Goal: Task Accomplishment & Management: Manage account settings

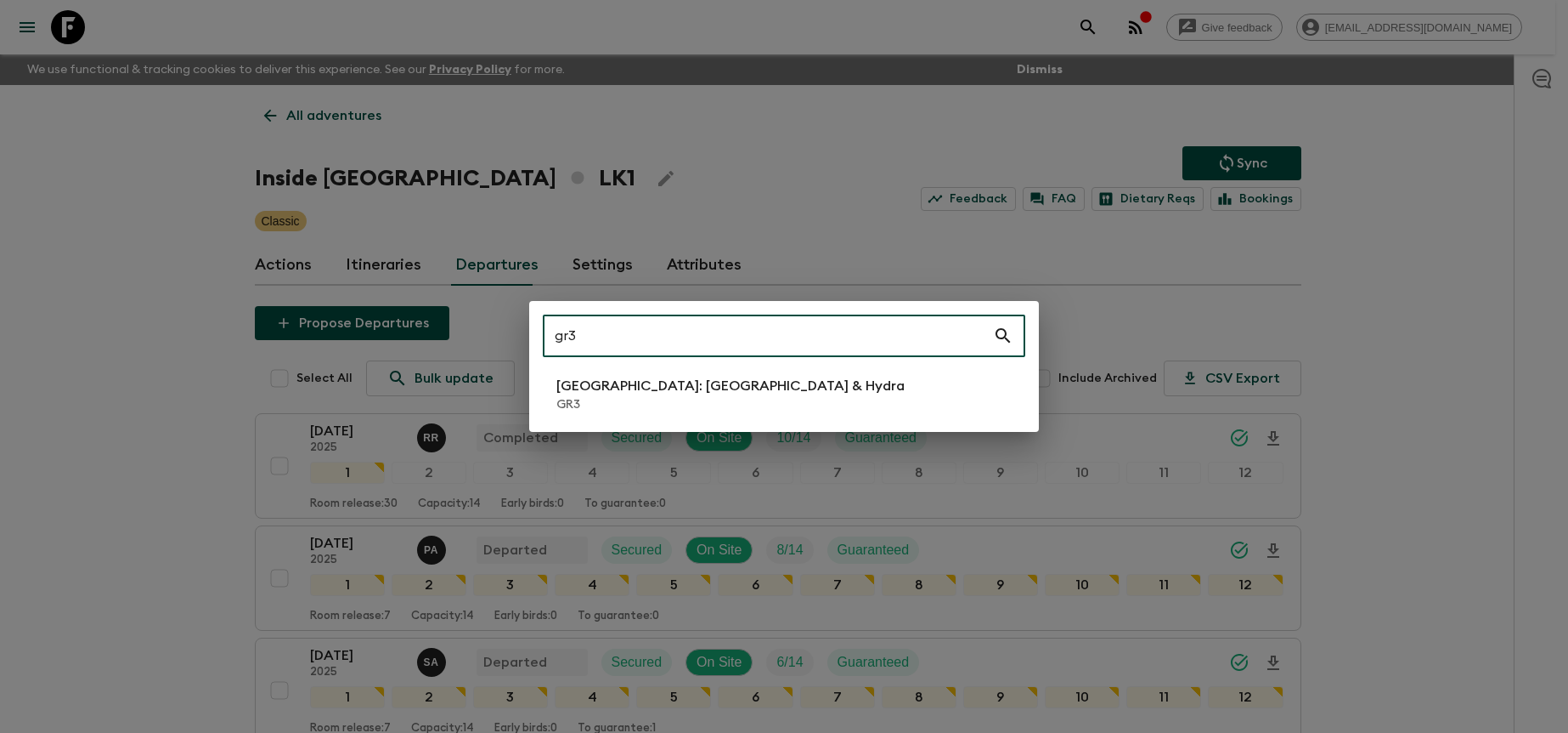
type input "gr3"
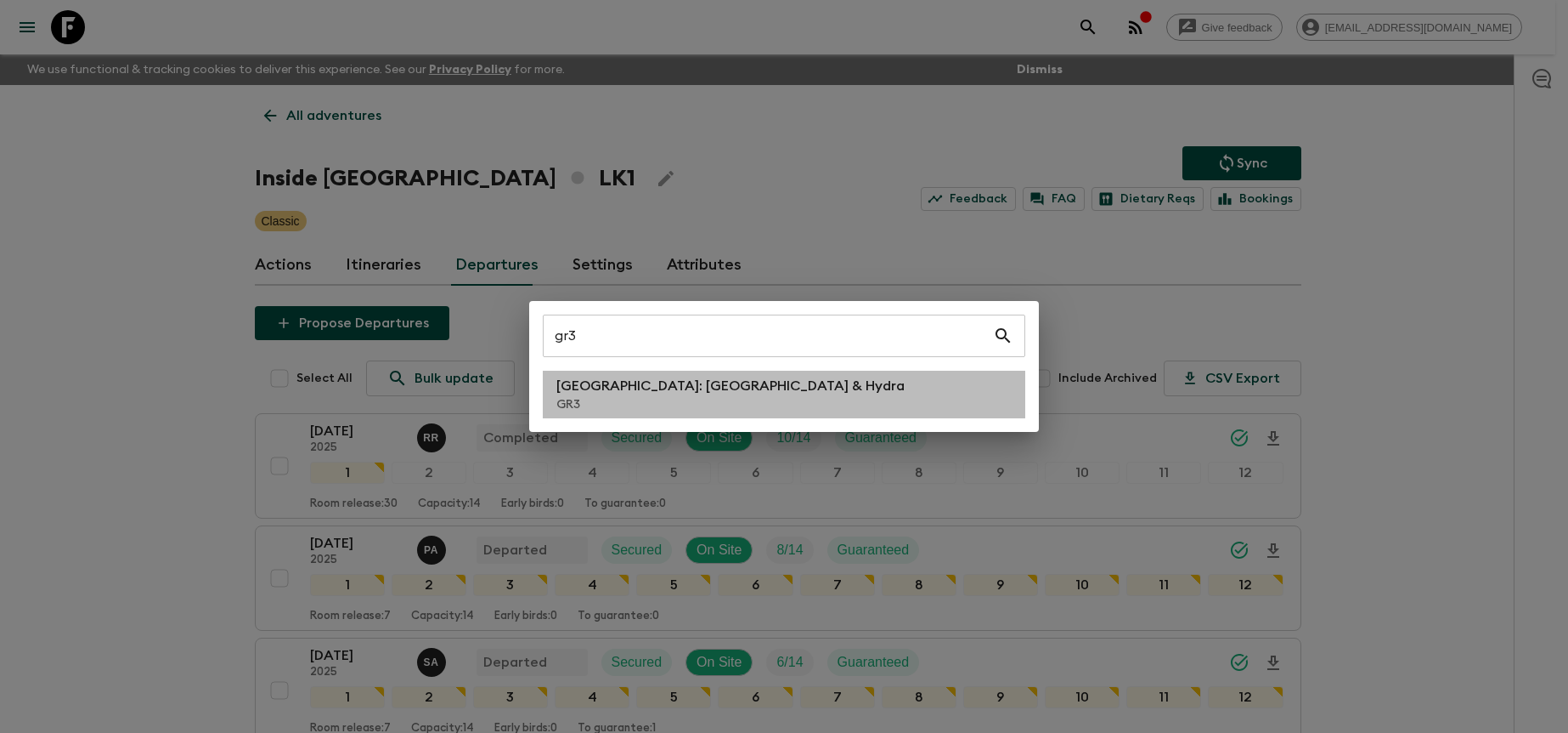
click at [623, 382] on p "[GEOGRAPHIC_DATA]: [GEOGRAPHIC_DATA] & Hydra" at bounding box center [731, 385] width 349 height 20
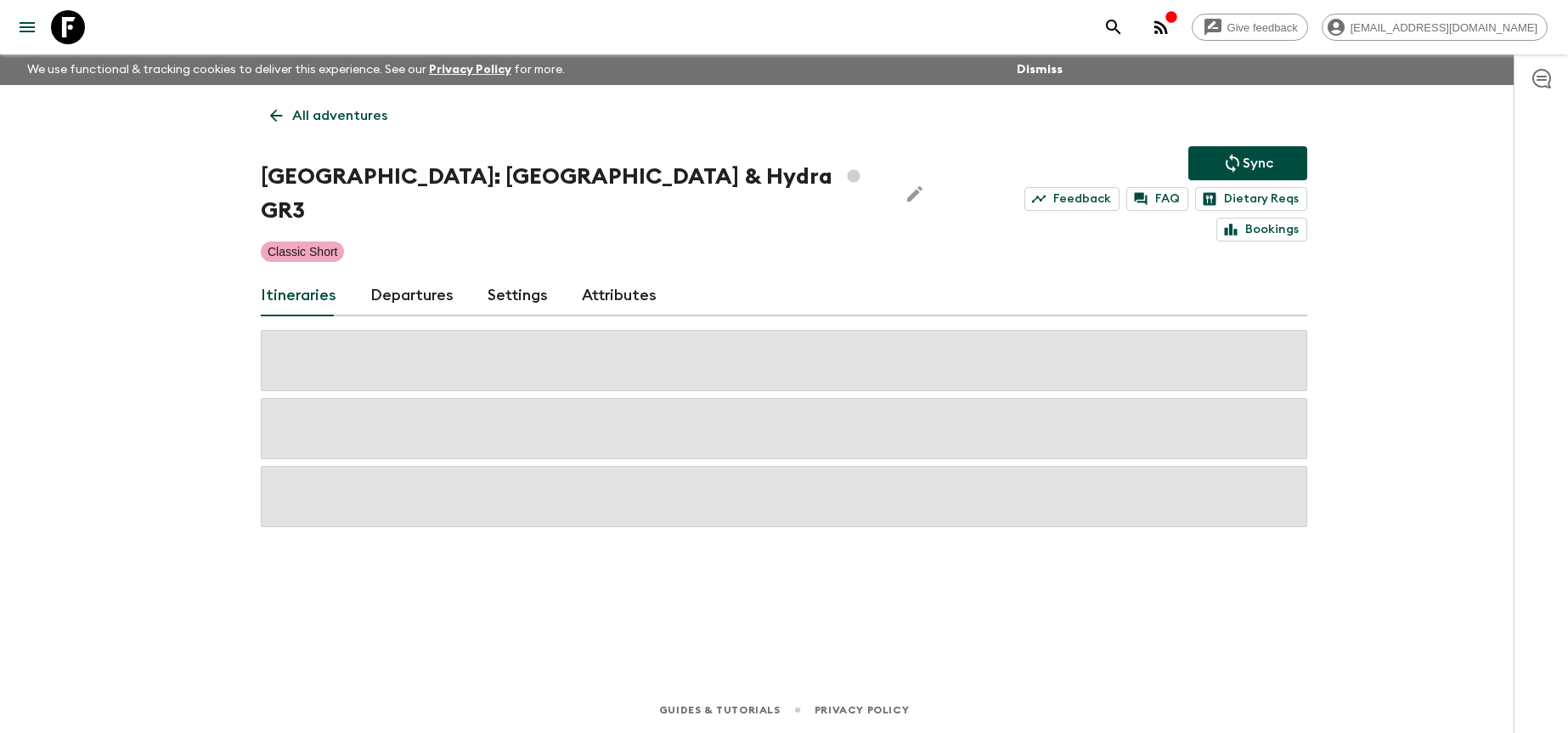
click at [416, 276] on link "Departures" at bounding box center [412, 296] width 84 height 40
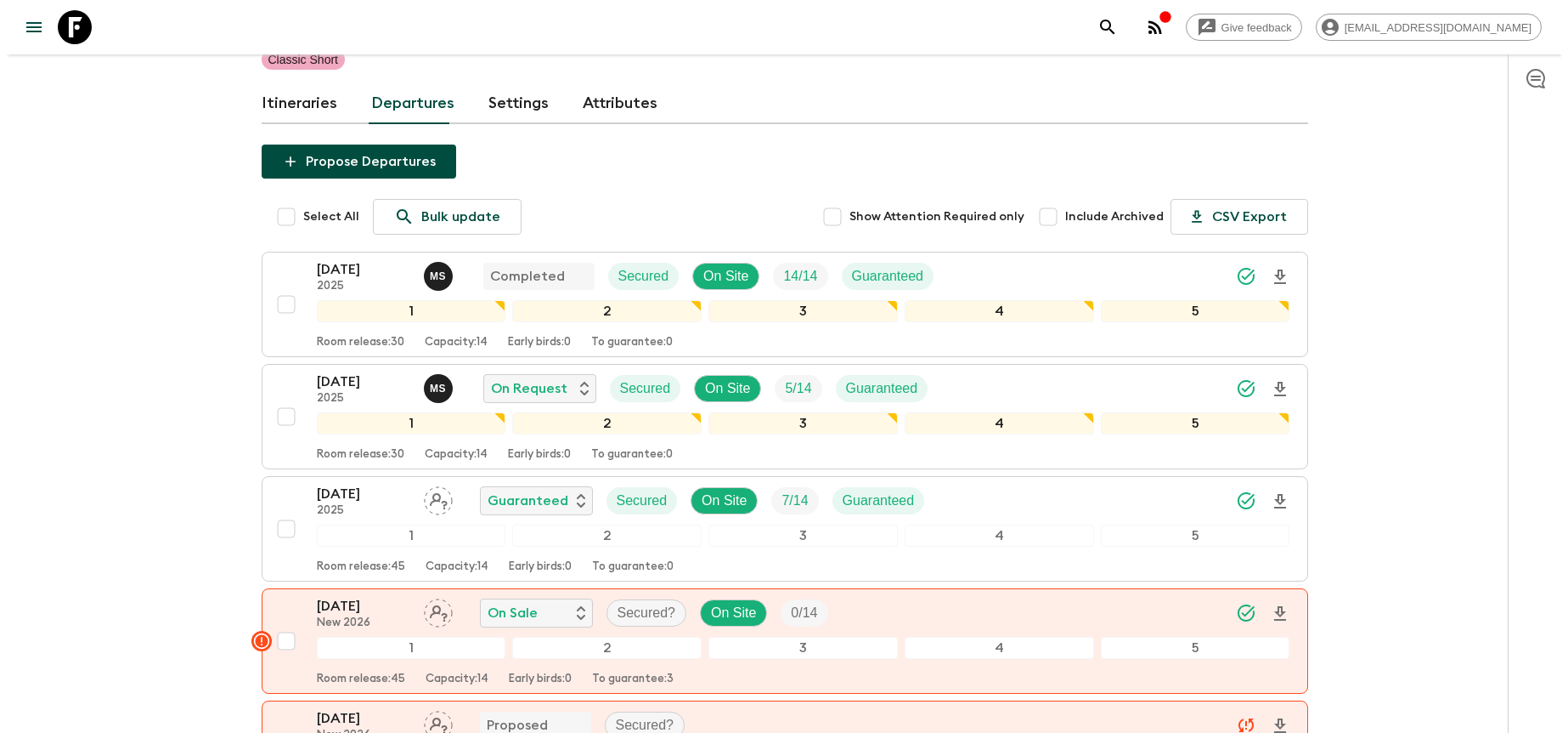
scroll to position [222, 0]
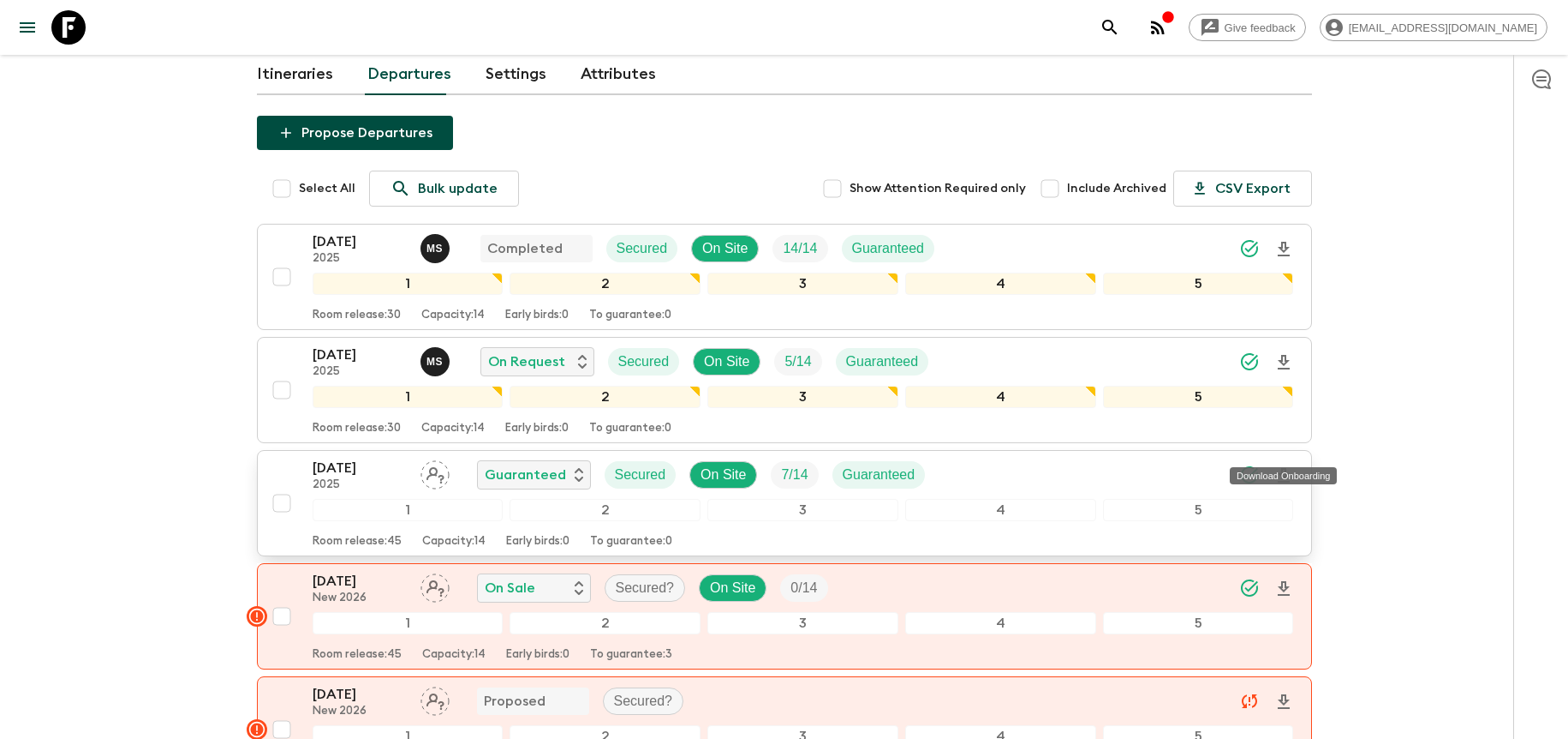
click at [1282, 468] on icon "Download Onboarding" at bounding box center [1283, 475] width 12 height 15
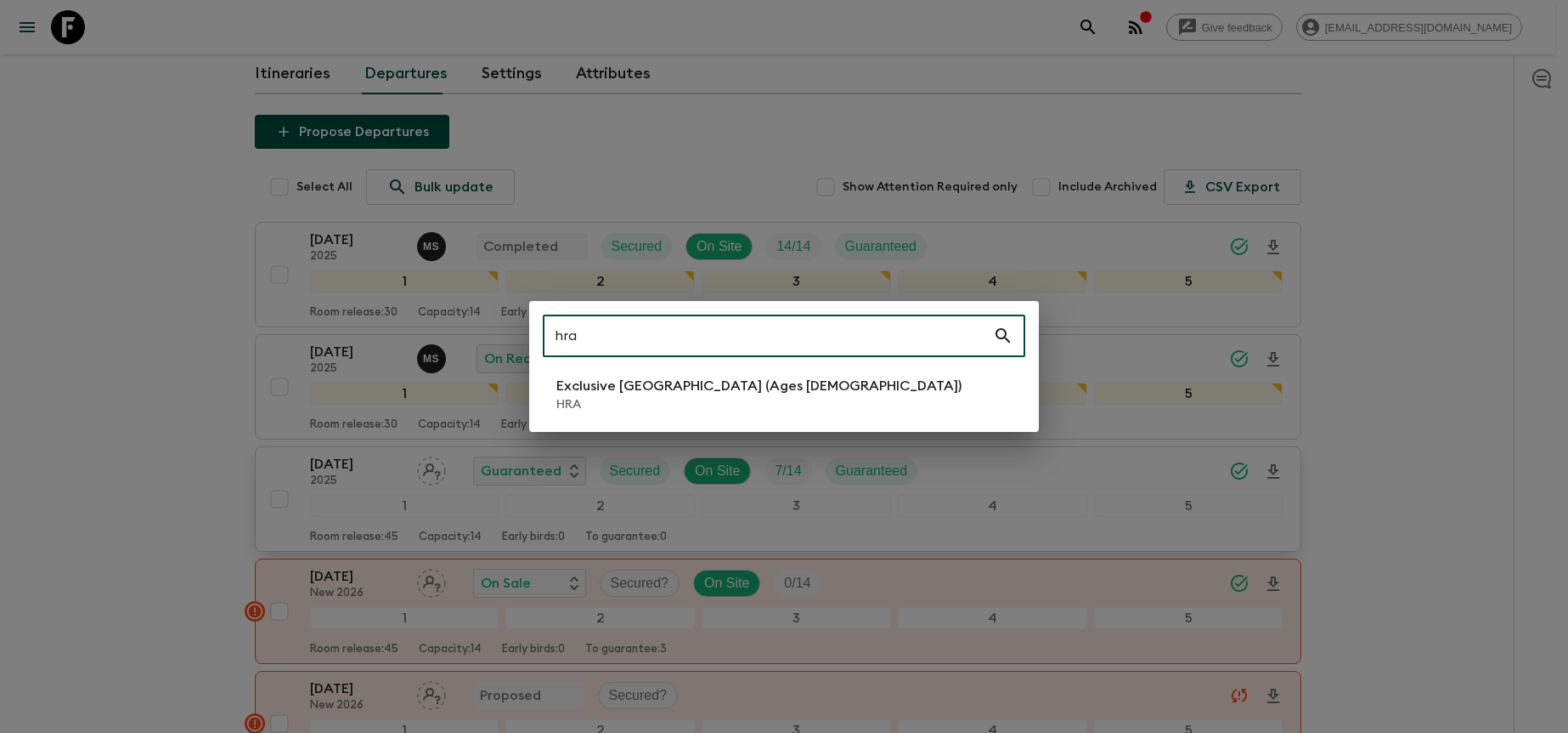
type input "hra"
click at [849, 389] on li "Exclusive Croatia (Ages [DEMOGRAPHIC_DATA]) HRA" at bounding box center [784, 395] width 483 height 48
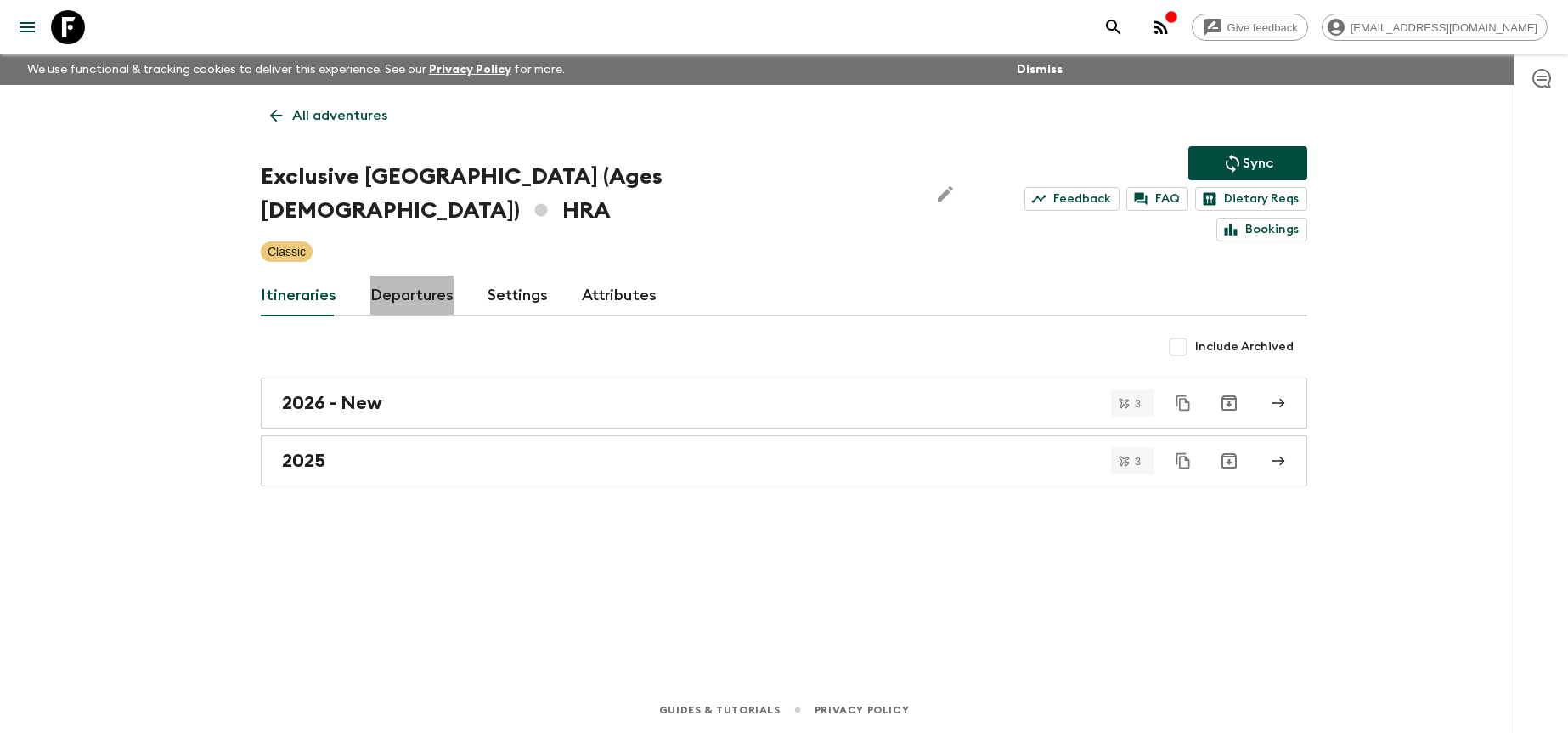
click at [407, 276] on link "Departures" at bounding box center [412, 296] width 84 height 40
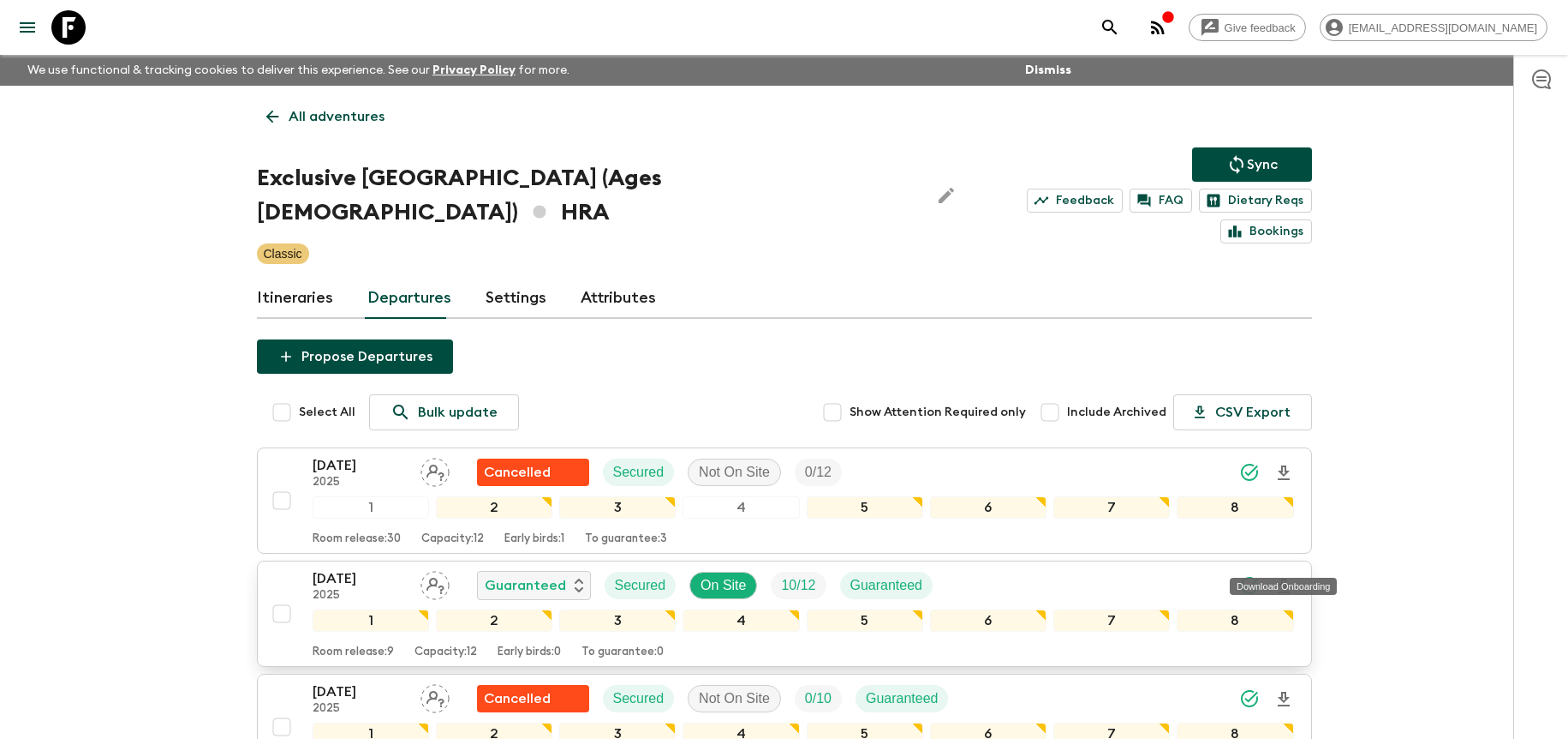
click at [1282, 578] on icon "Download Onboarding" at bounding box center [1283, 585] width 12 height 15
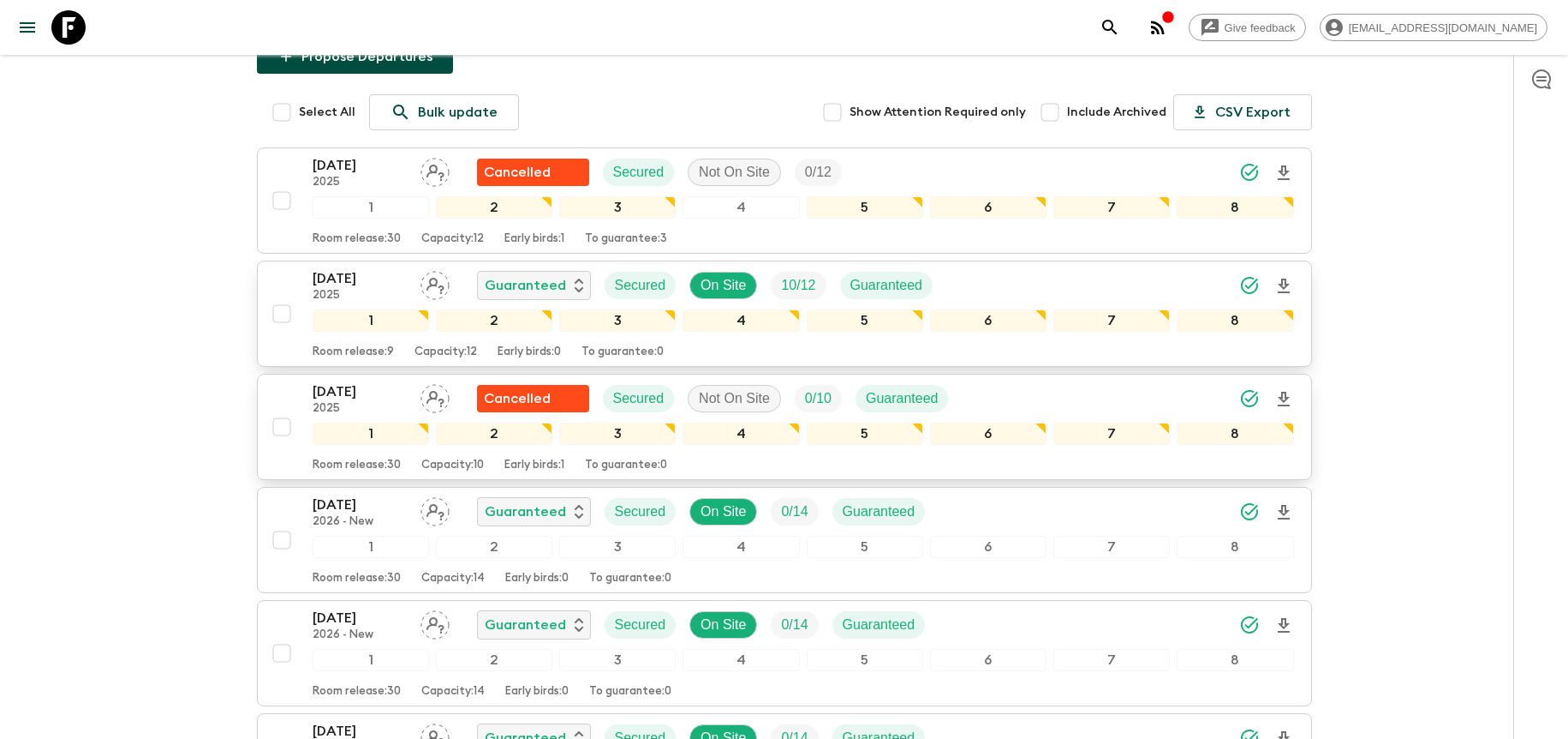
scroll to position [306, 0]
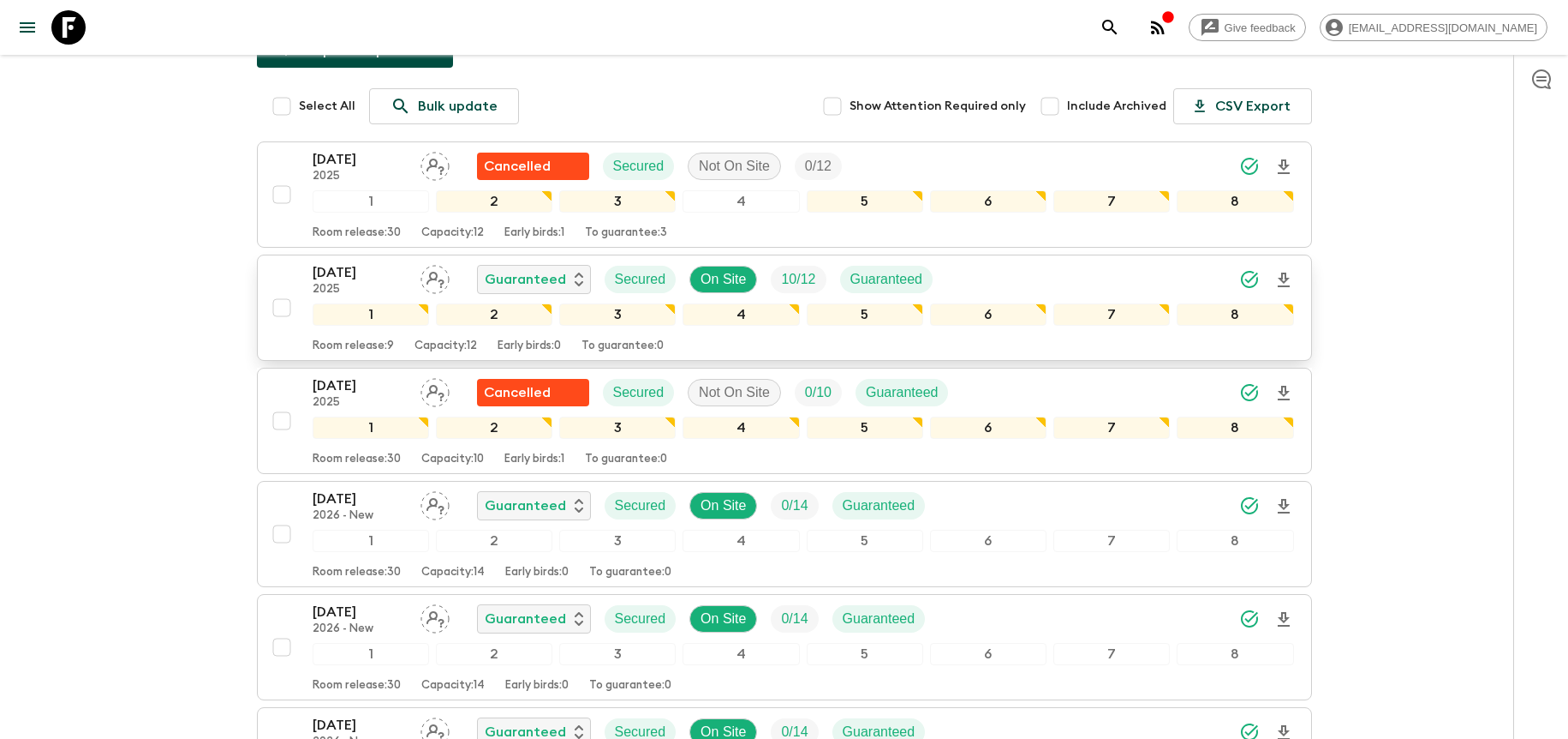
click at [1037, 262] on div "[DATE] 2025 Guaranteed Secured On Site 10 / 12 Guaranteed" at bounding box center [803, 279] width 981 height 34
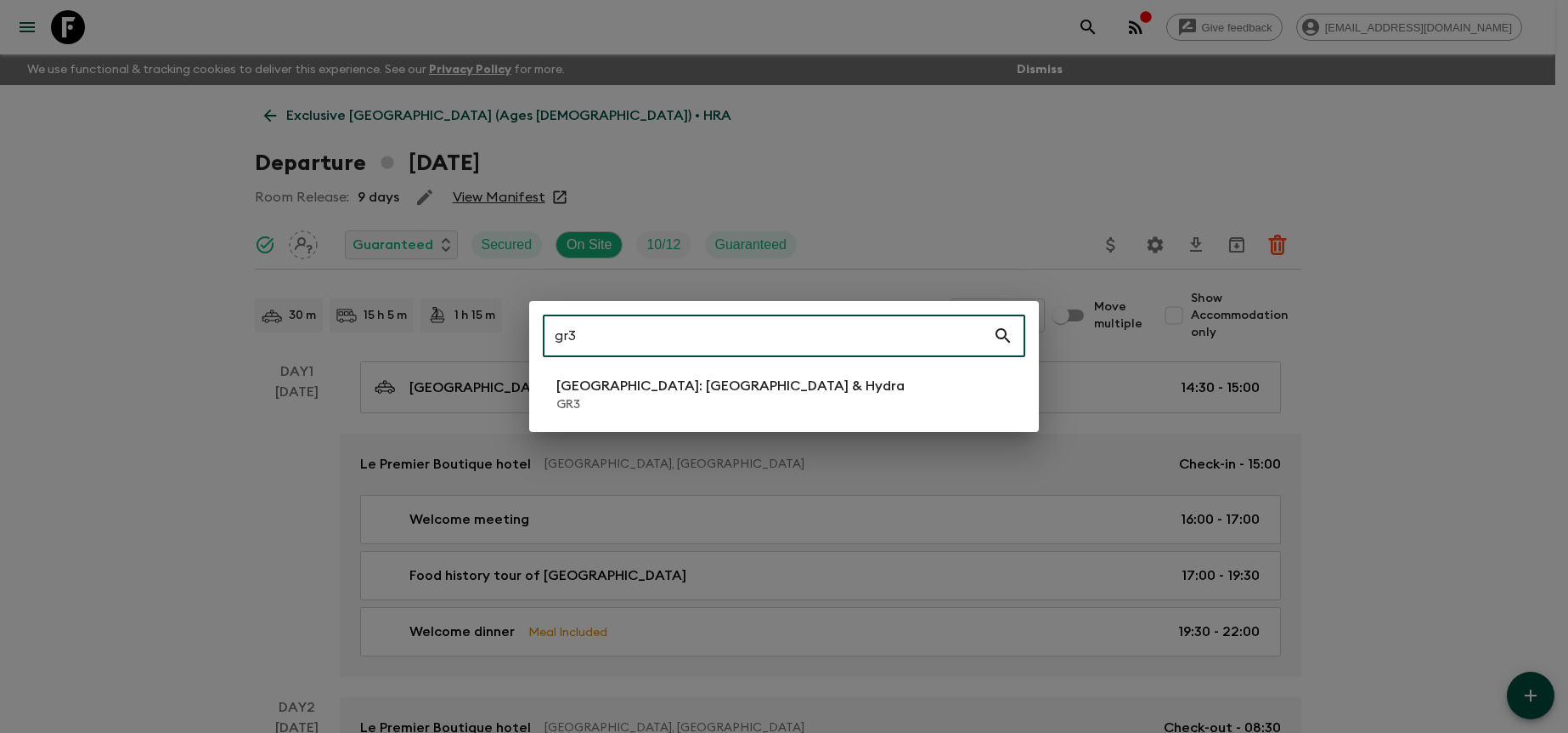
type input "gr3"
click at [735, 379] on li "[GEOGRAPHIC_DATA]: [GEOGRAPHIC_DATA] & Hydra GR3" at bounding box center [784, 395] width 483 height 48
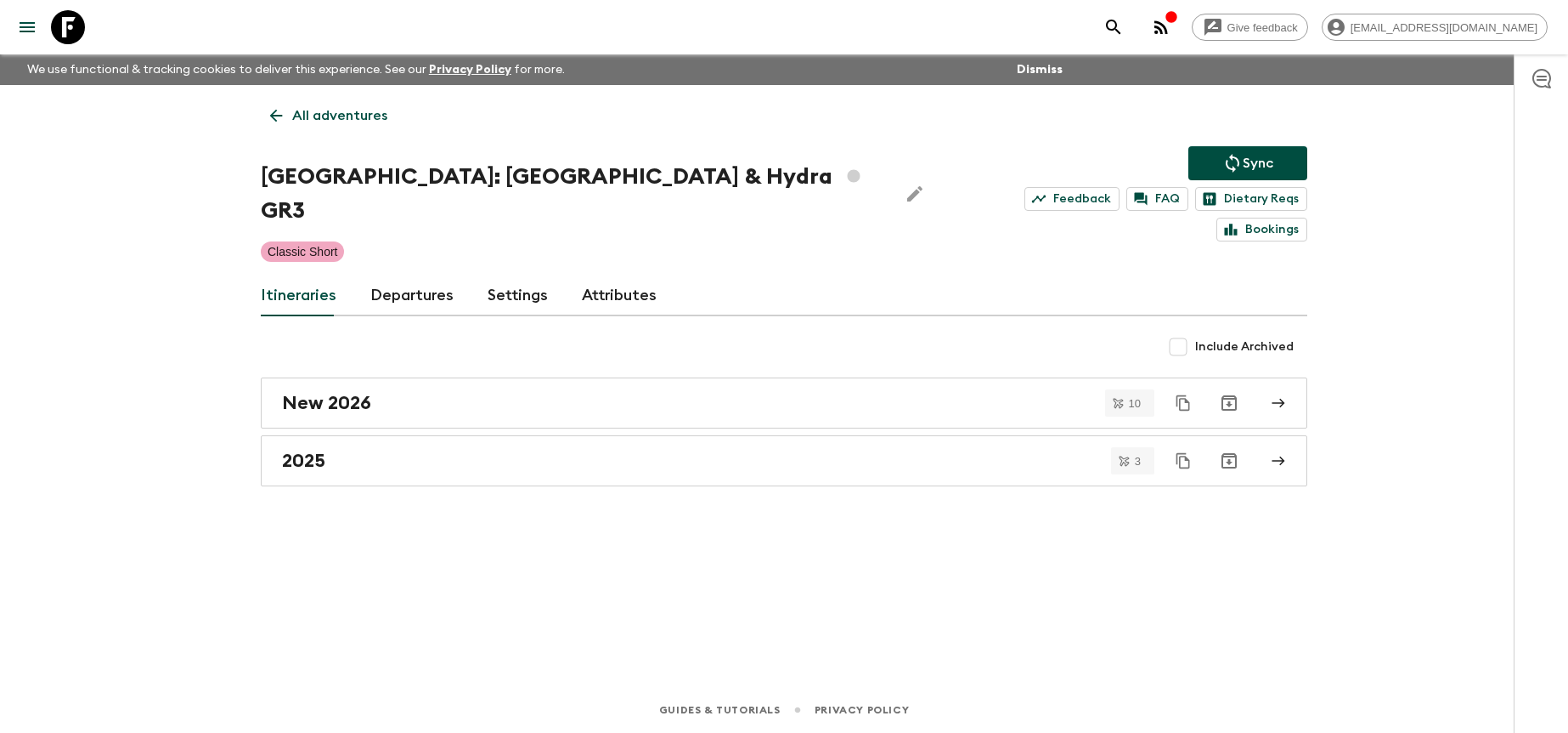
click at [427, 276] on link "Departures" at bounding box center [412, 296] width 84 height 40
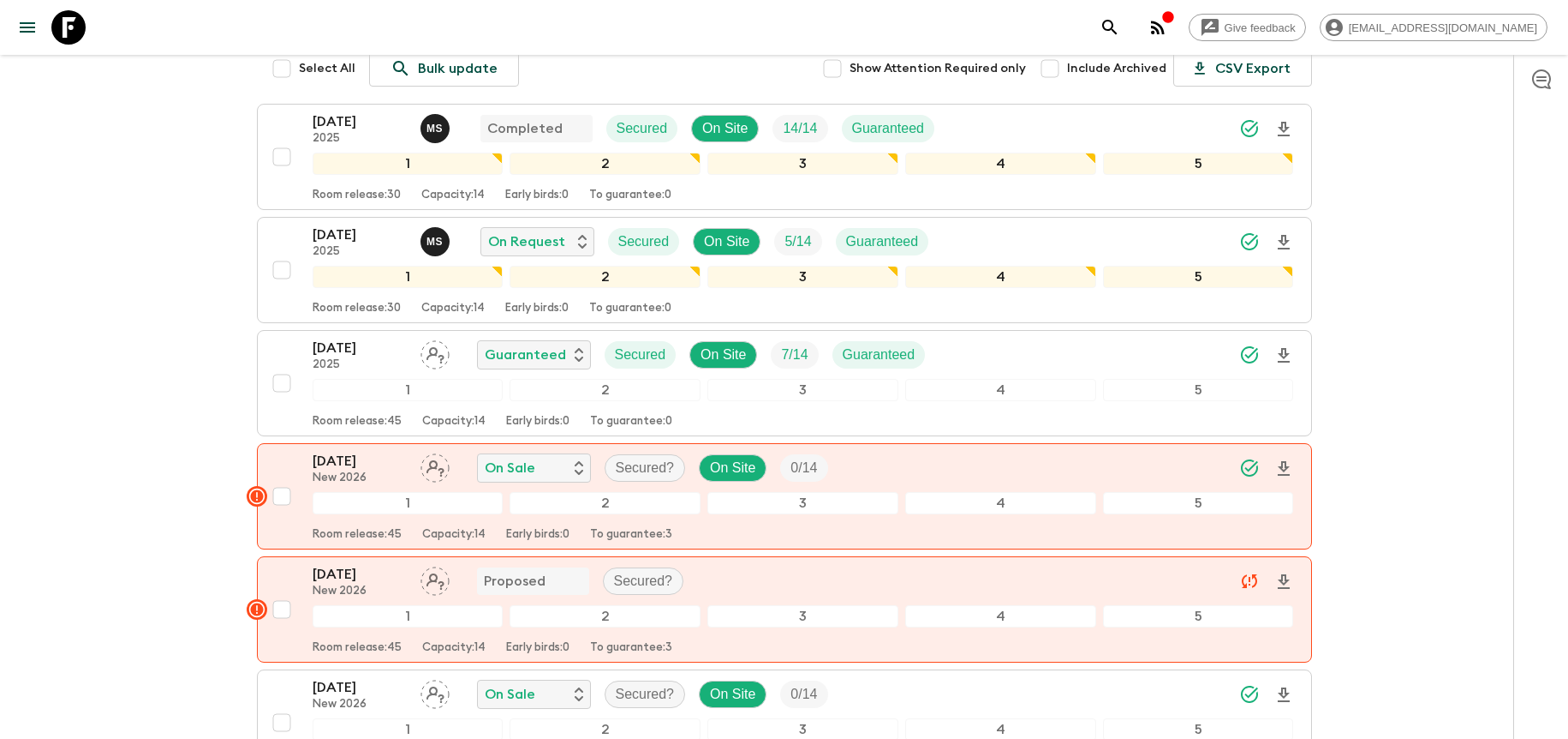
scroll to position [402, 0]
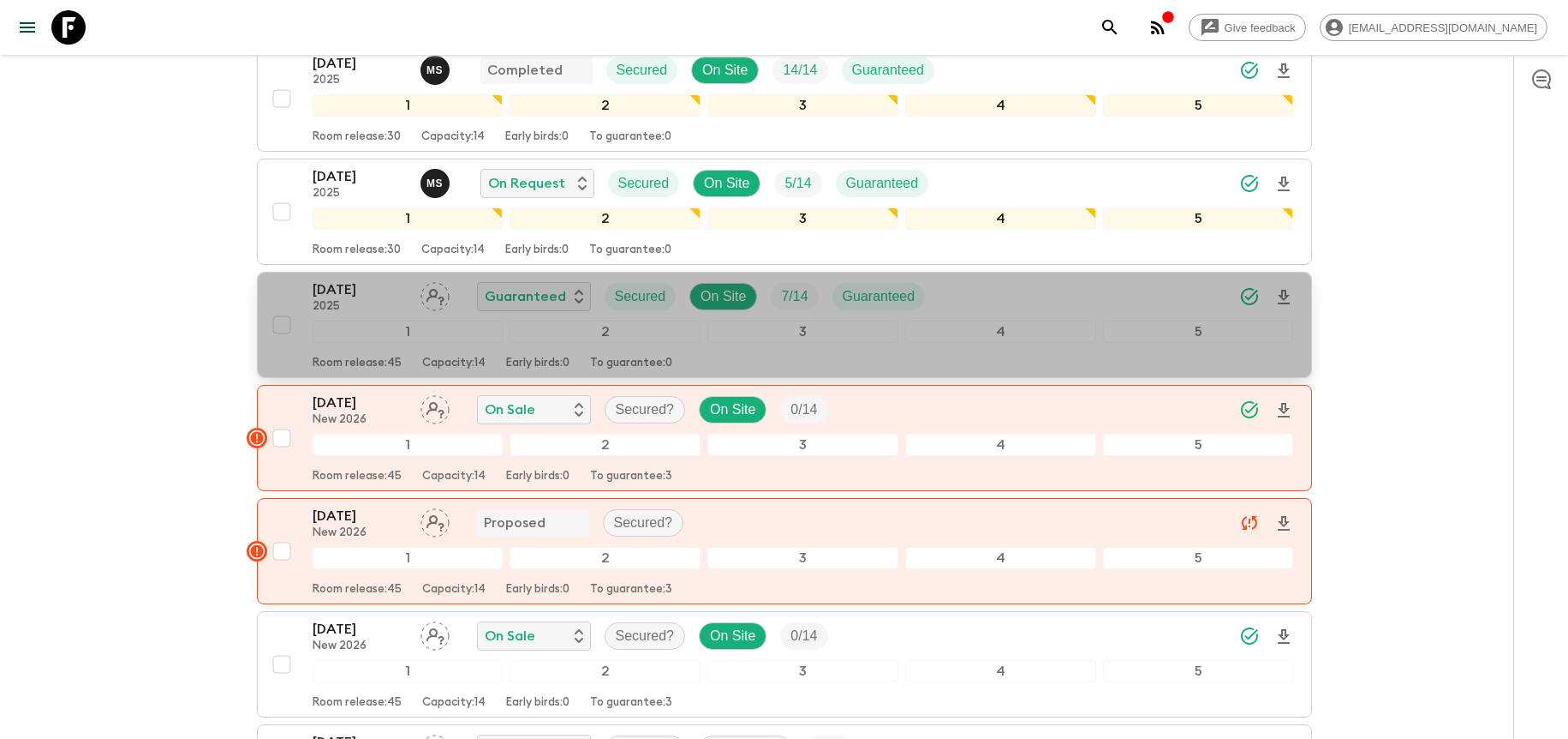
click at [1127, 281] on div "[DATE] 2025 Guaranteed Secured On Site 7 / 14 Guaranteed" at bounding box center [803, 295] width 981 height 34
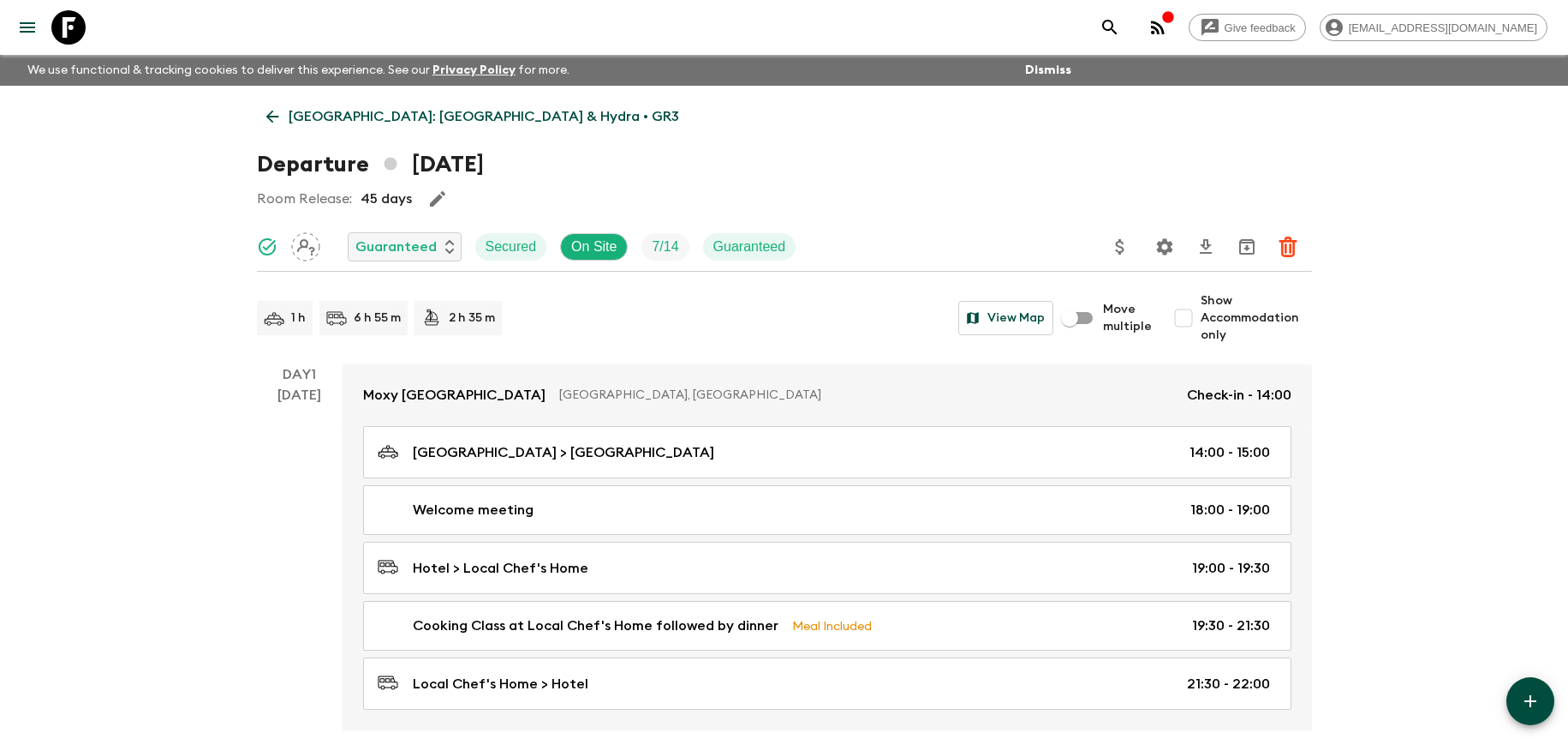
click at [1247, 316] on span "Show Accommodation only" at bounding box center [1255, 318] width 111 height 51
click at [1200, 316] on input "Show Accommodation only" at bounding box center [1183, 318] width 34 height 34
checkbox input "true"
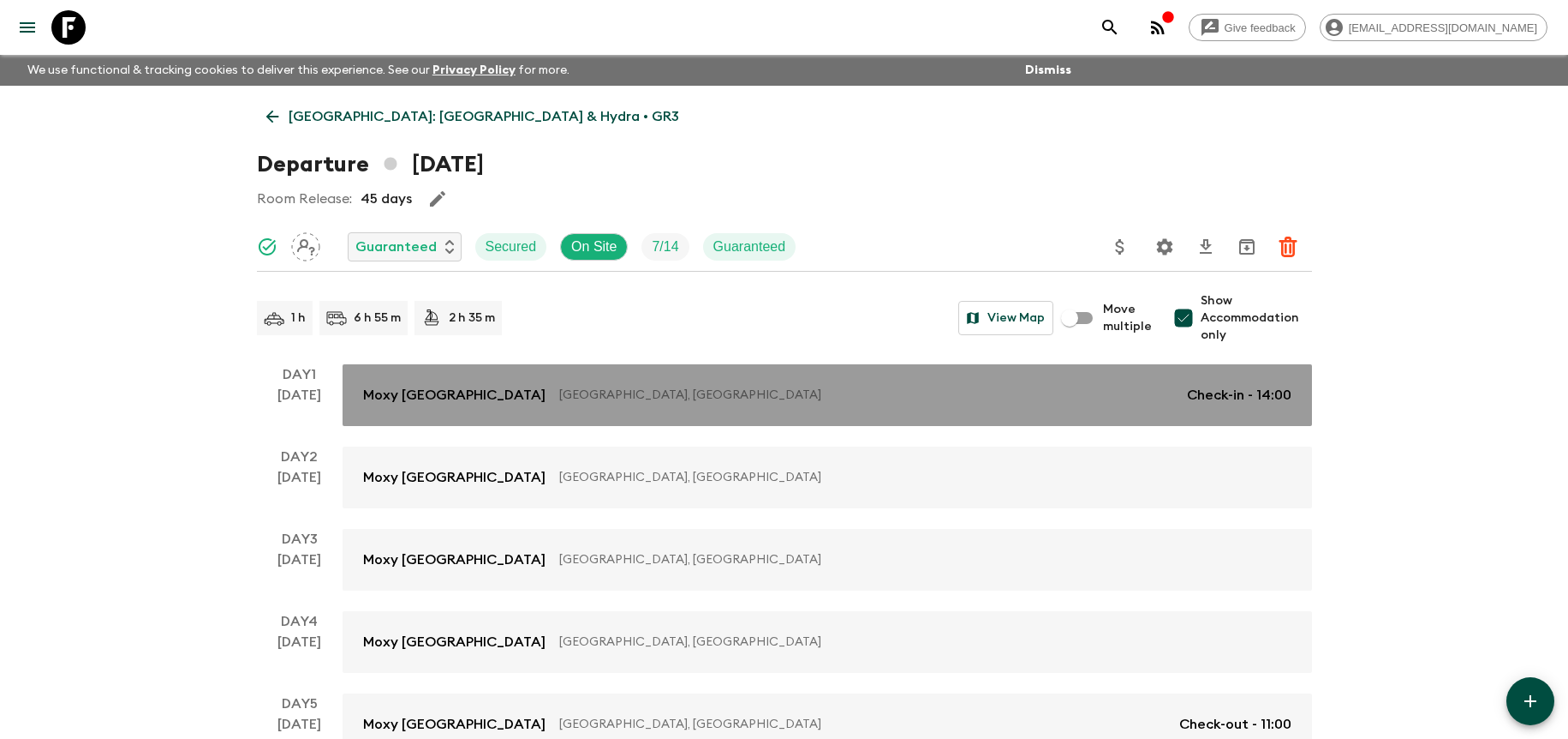
click at [1005, 397] on p "[GEOGRAPHIC_DATA], [GEOGRAPHIC_DATA]" at bounding box center [866, 395] width 614 height 17
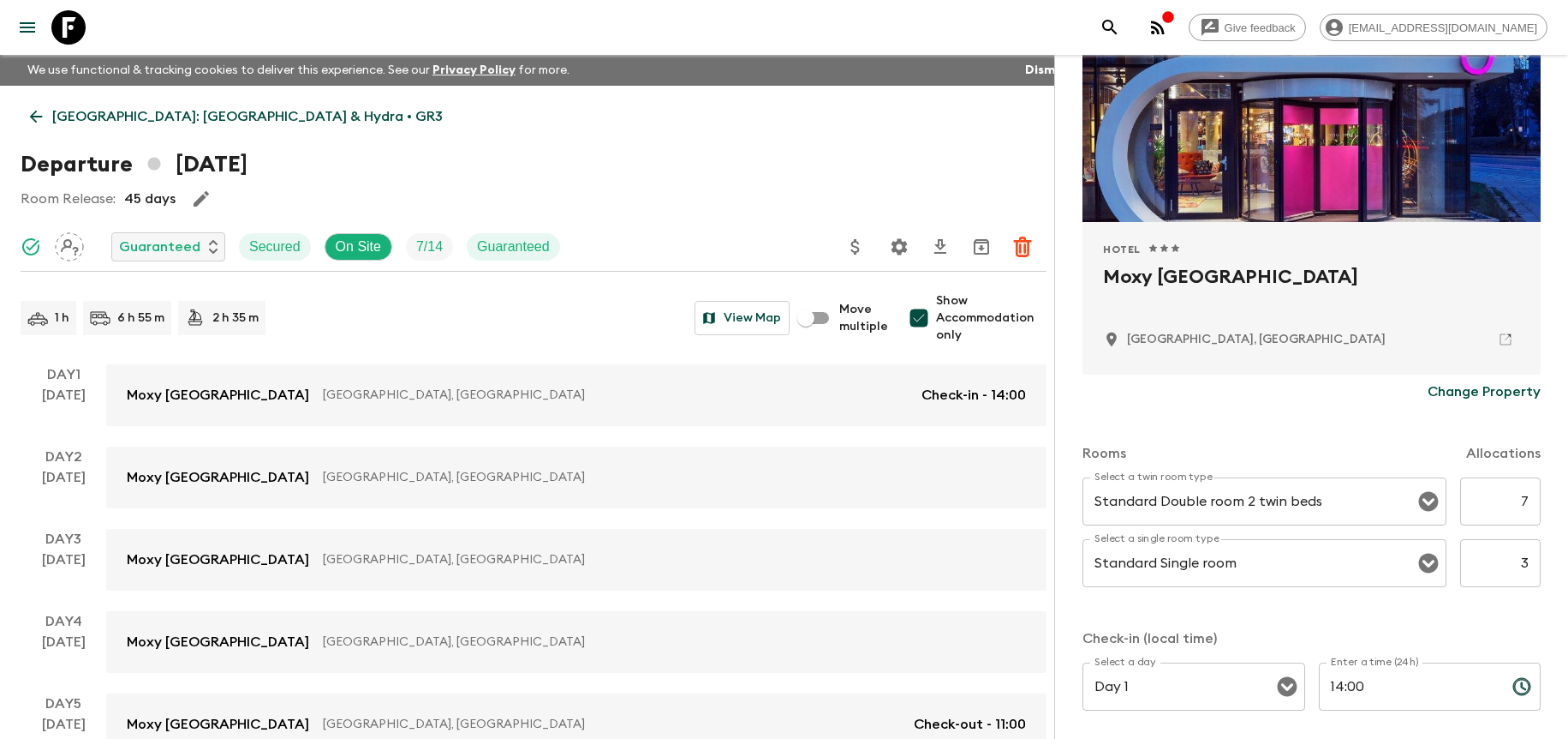
scroll to position [187, 0]
drag, startPoint x: 1487, startPoint y: 503, endPoint x: 1539, endPoint y: 501, distance: 52.0
click at [1538, 501] on div "Accommodation Information Comments Website Map Approved Hotel 1 Star 2 Stars 3 …" at bounding box center [1311, 424] width 514 height 739
type input "3"
click at [1421, 631] on p "Check-in (local time)" at bounding box center [1311, 637] width 458 height 20
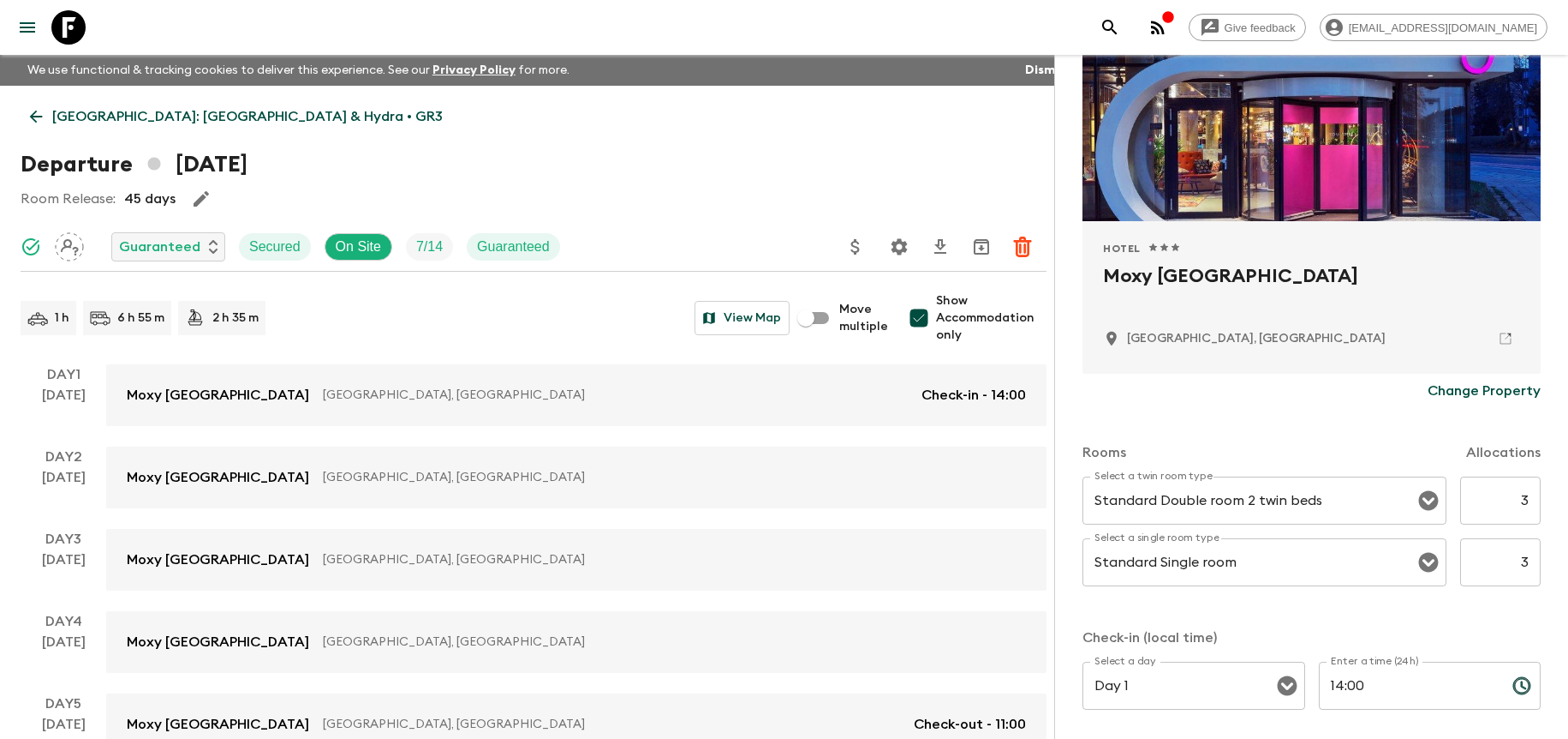
scroll to position [549, 0]
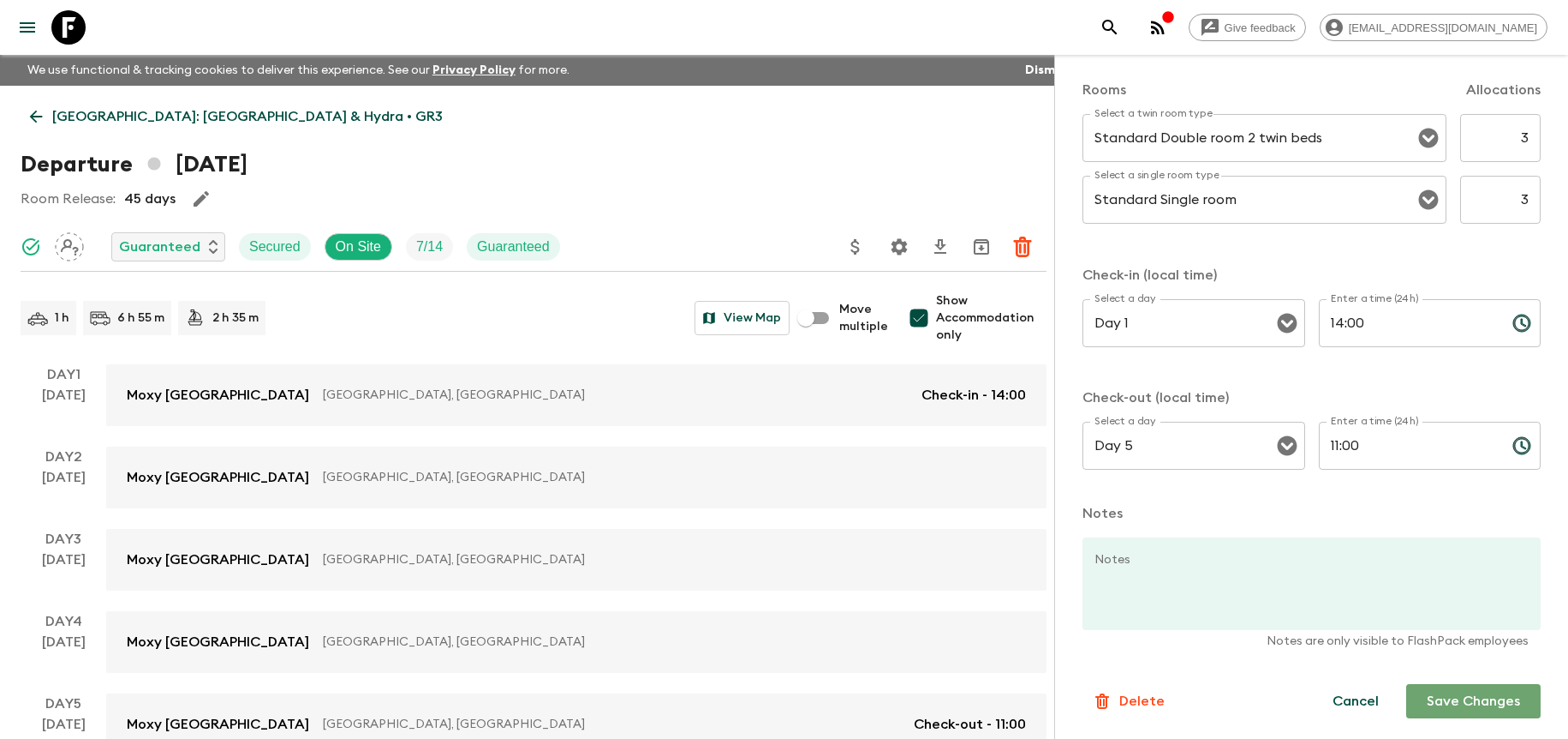
click at [1462, 690] on button "Save Changes" at bounding box center [1473, 700] width 135 height 34
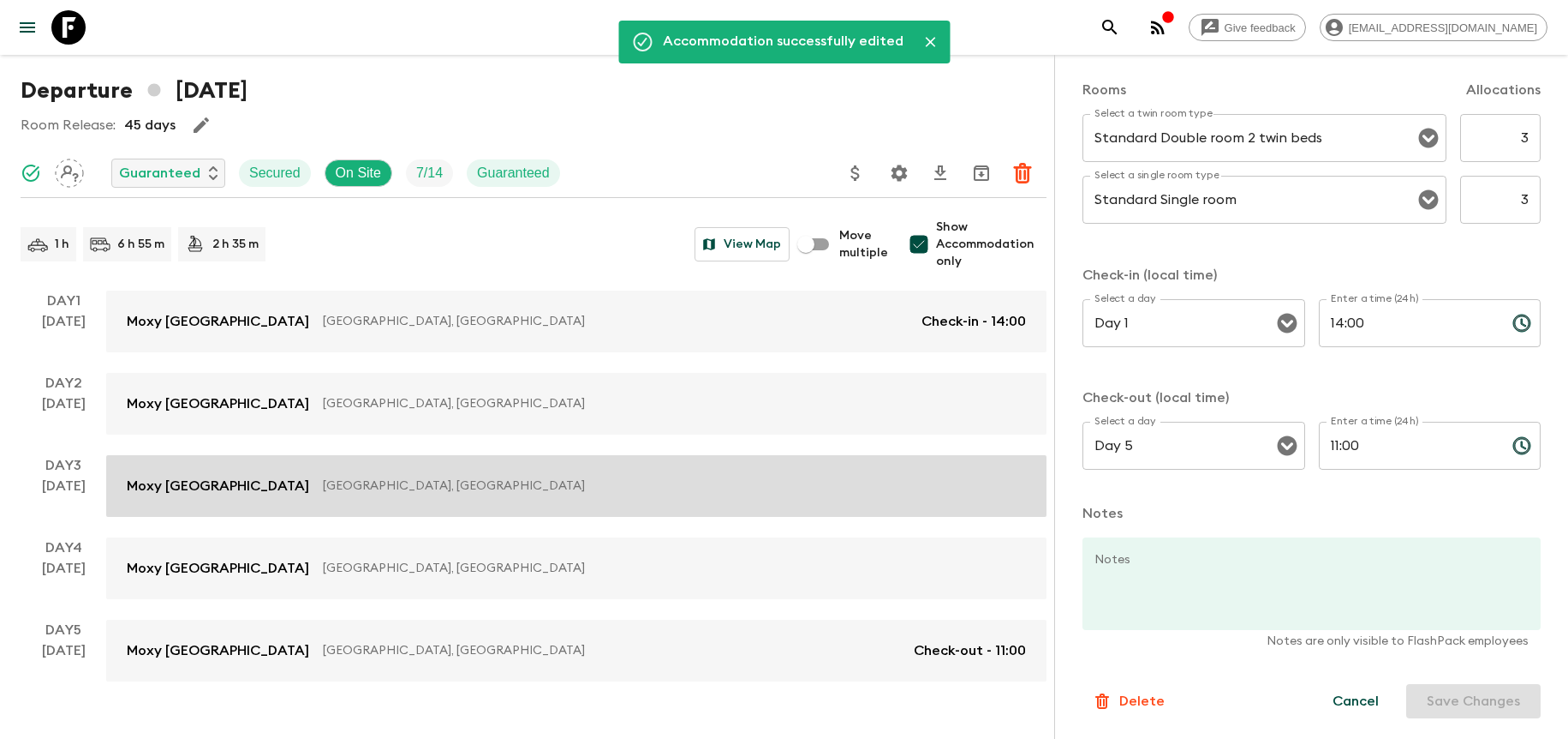
scroll to position [110, 0]
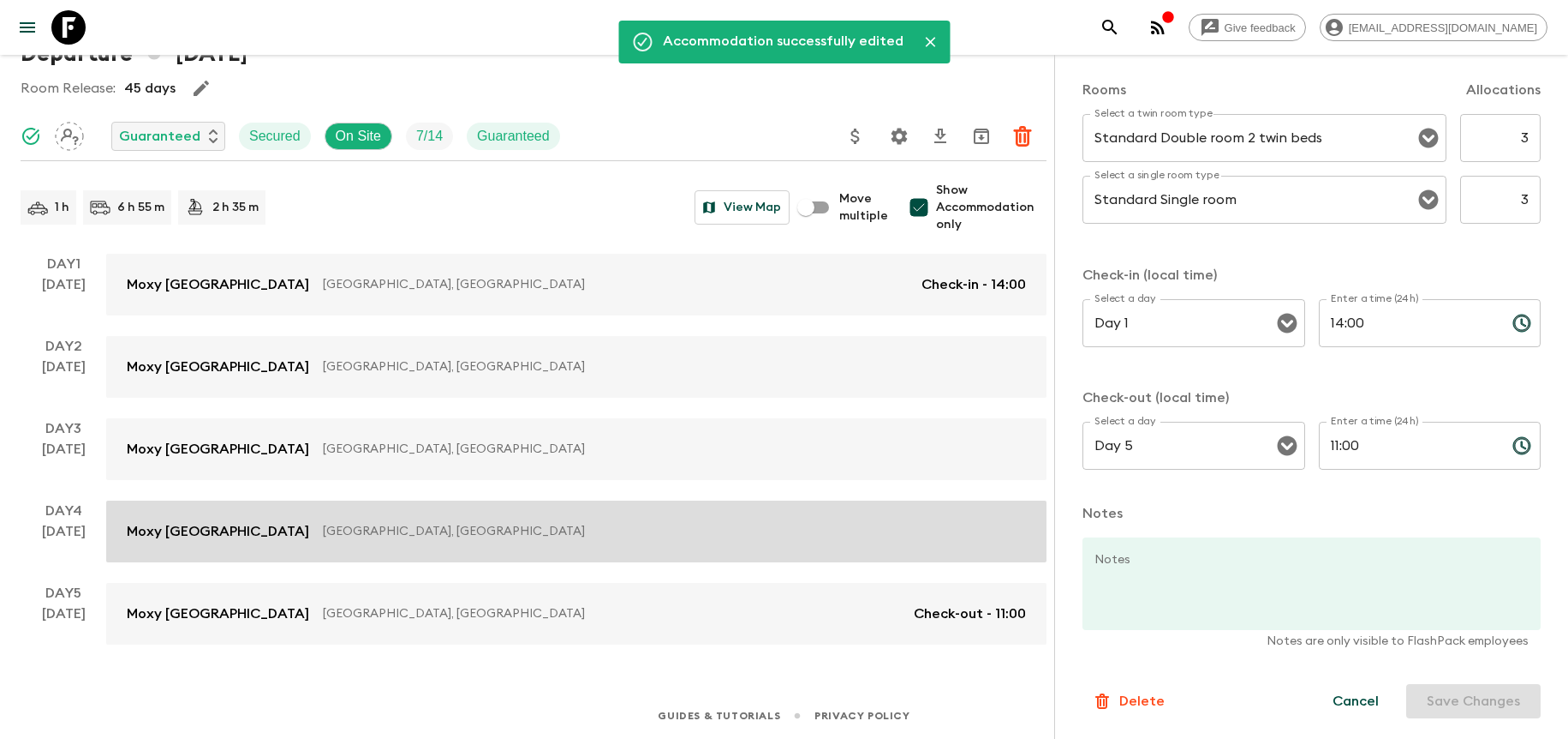
drag, startPoint x: 620, startPoint y: 516, endPoint x: 722, endPoint y: 510, distance: 102.2
click at [620, 517] on link "Moxy [GEOGRAPHIC_DATA] [GEOGRAPHIC_DATA], [GEOGRAPHIC_DATA]" at bounding box center [577, 532] width 941 height 62
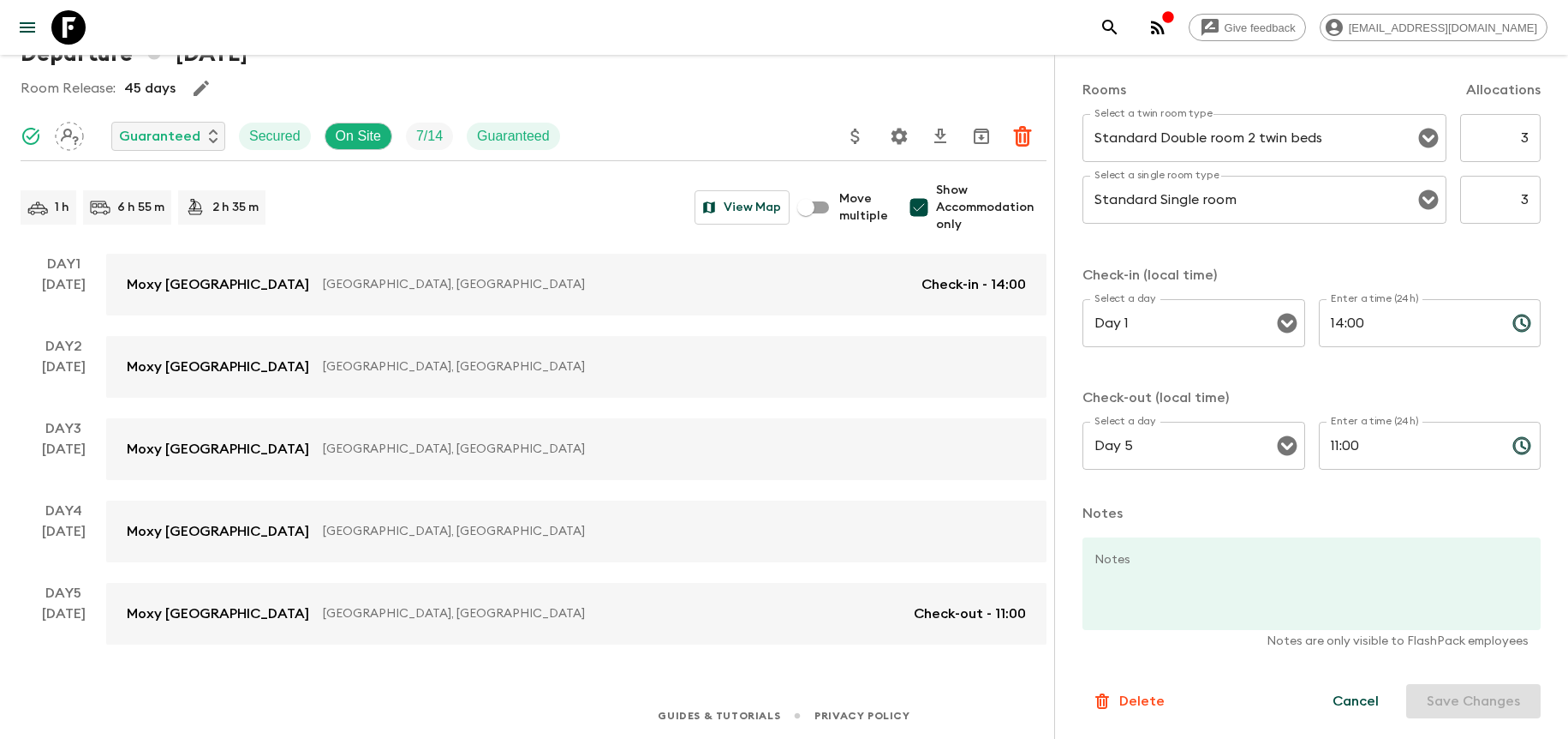
click at [192, 91] on icon "button" at bounding box center [200, 88] width 20 height 20
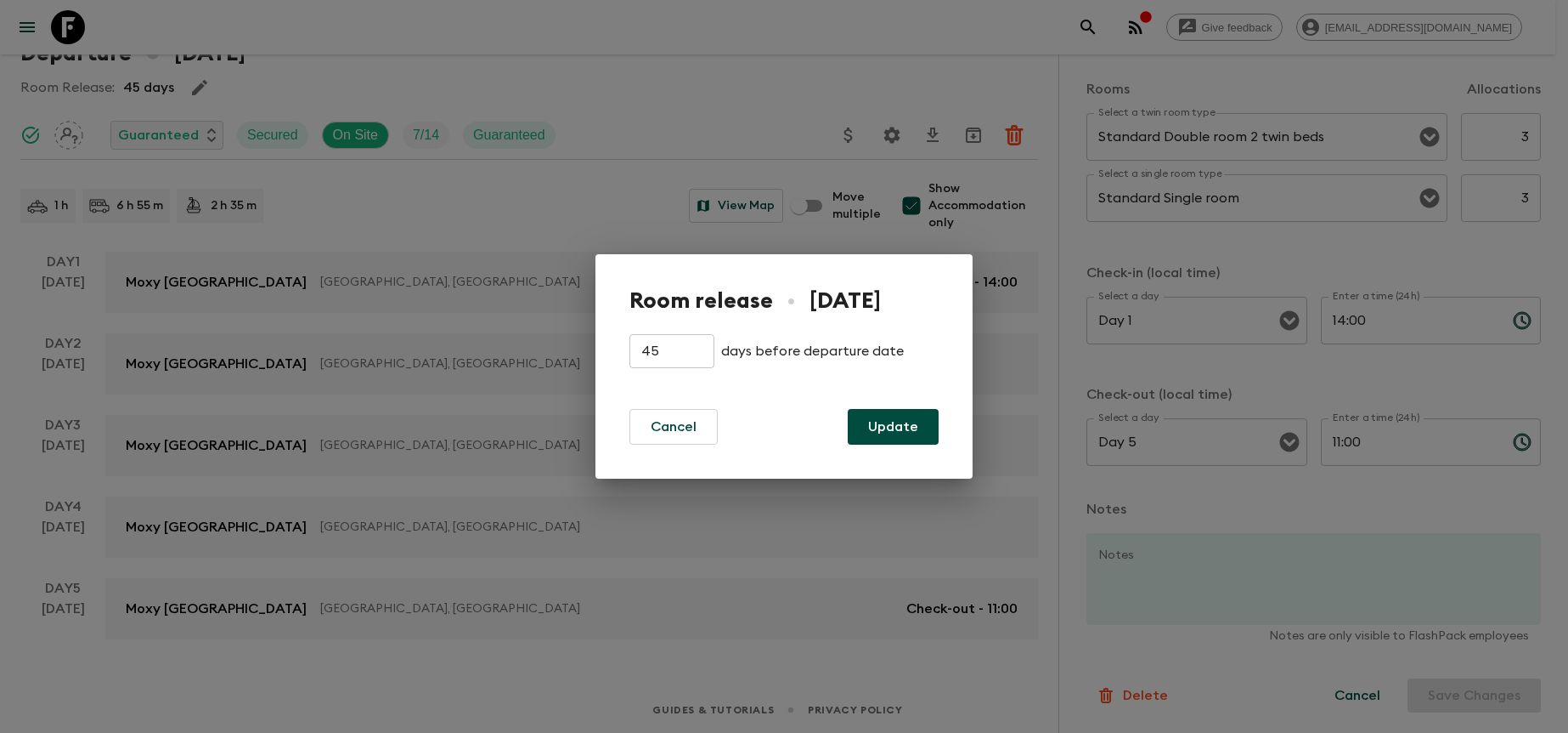
drag, startPoint x: 688, startPoint y: 360, endPoint x: 515, endPoint y: 335, distance: 174.8
click at [519, 337] on div "Room release • [DATE] 45 ​ days before departure date Cancel Update" at bounding box center [784, 366] width 1568 height 733
type input "30"
click at [896, 426] on button "Update" at bounding box center [893, 427] width 91 height 36
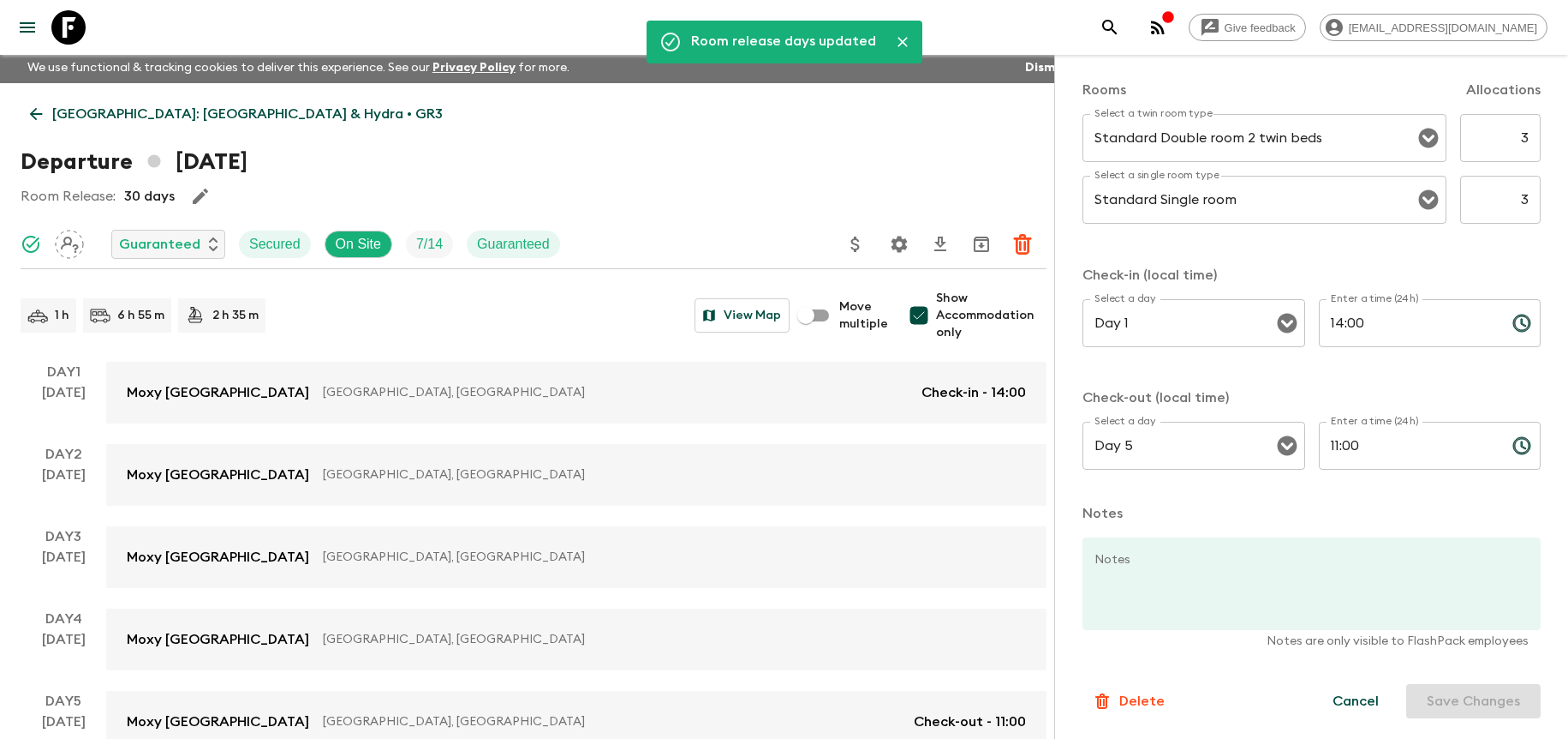
scroll to position [0, 0]
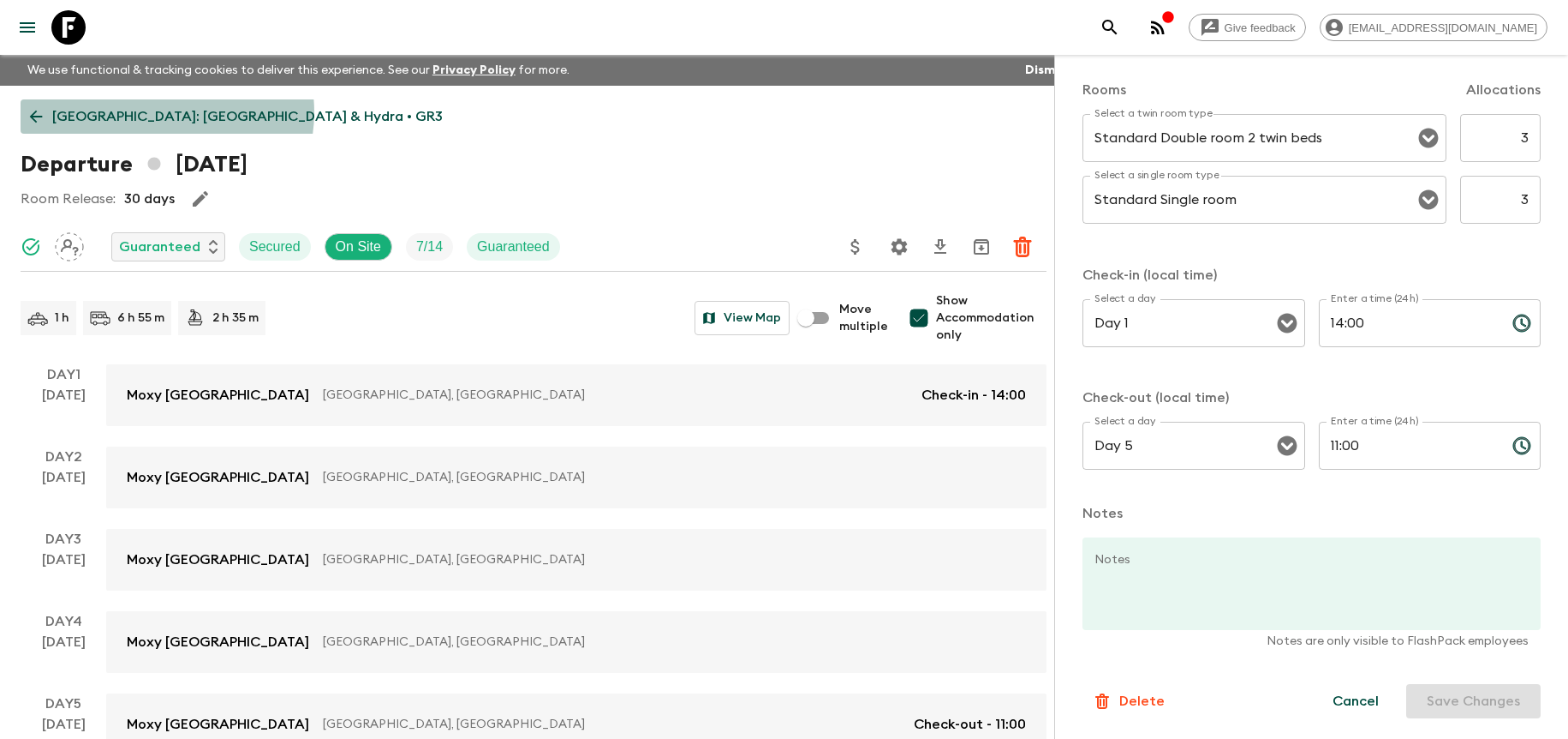
click at [166, 112] on p "[GEOGRAPHIC_DATA]: [GEOGRAPHIC_DATA] & Hydra • GR3" at bounding box center [247, 116] width 390 height 20
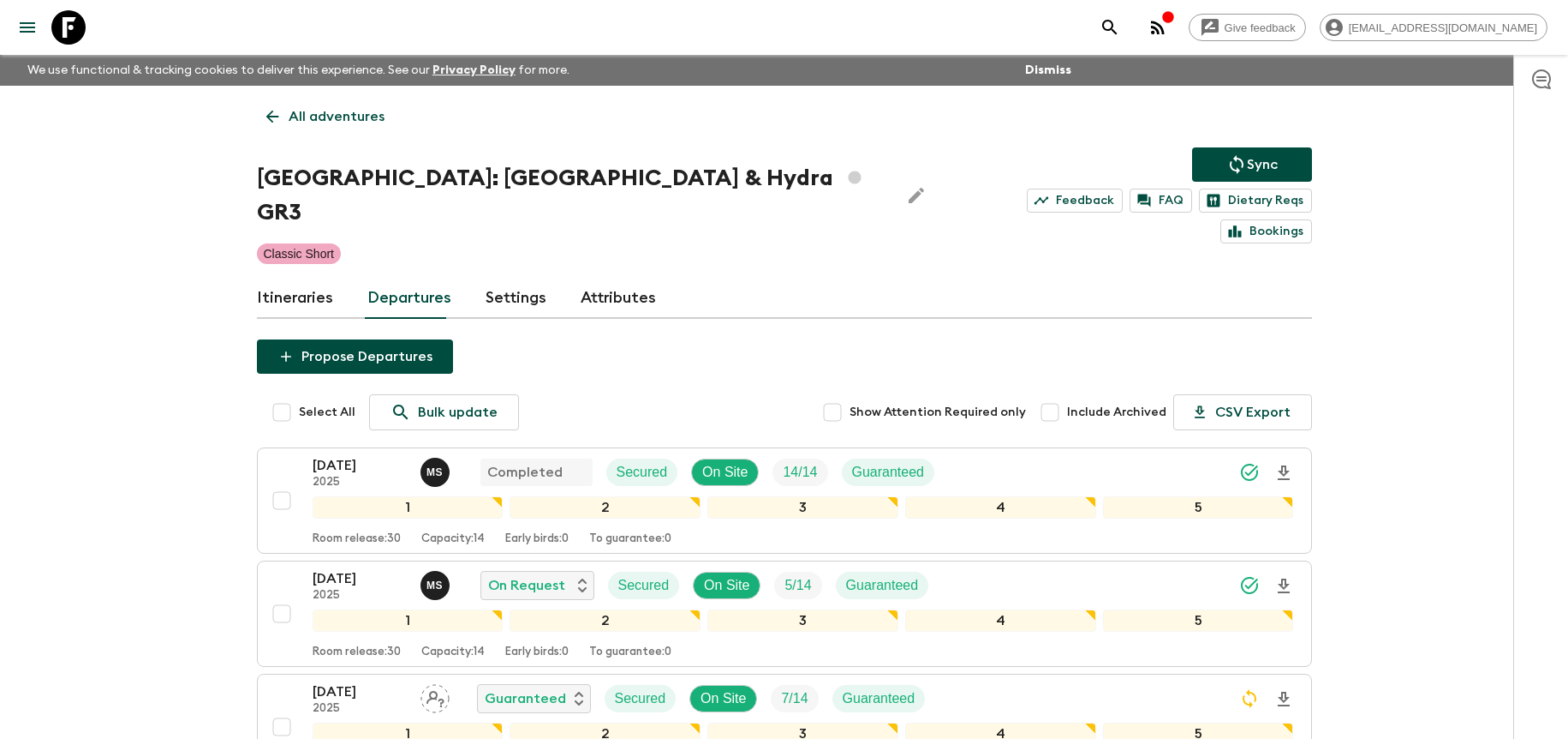
click at [1230, 164] on icon "Sync adventure departures to the booking engine" at bounding box center [1237, 164] width 14 height 18
click at [1034, 681] on div "[DATE] 2025 Guaranteed Secured On Site 7 / 14 Guaranteed" at bounding box center [803, 697] width 981 height 34
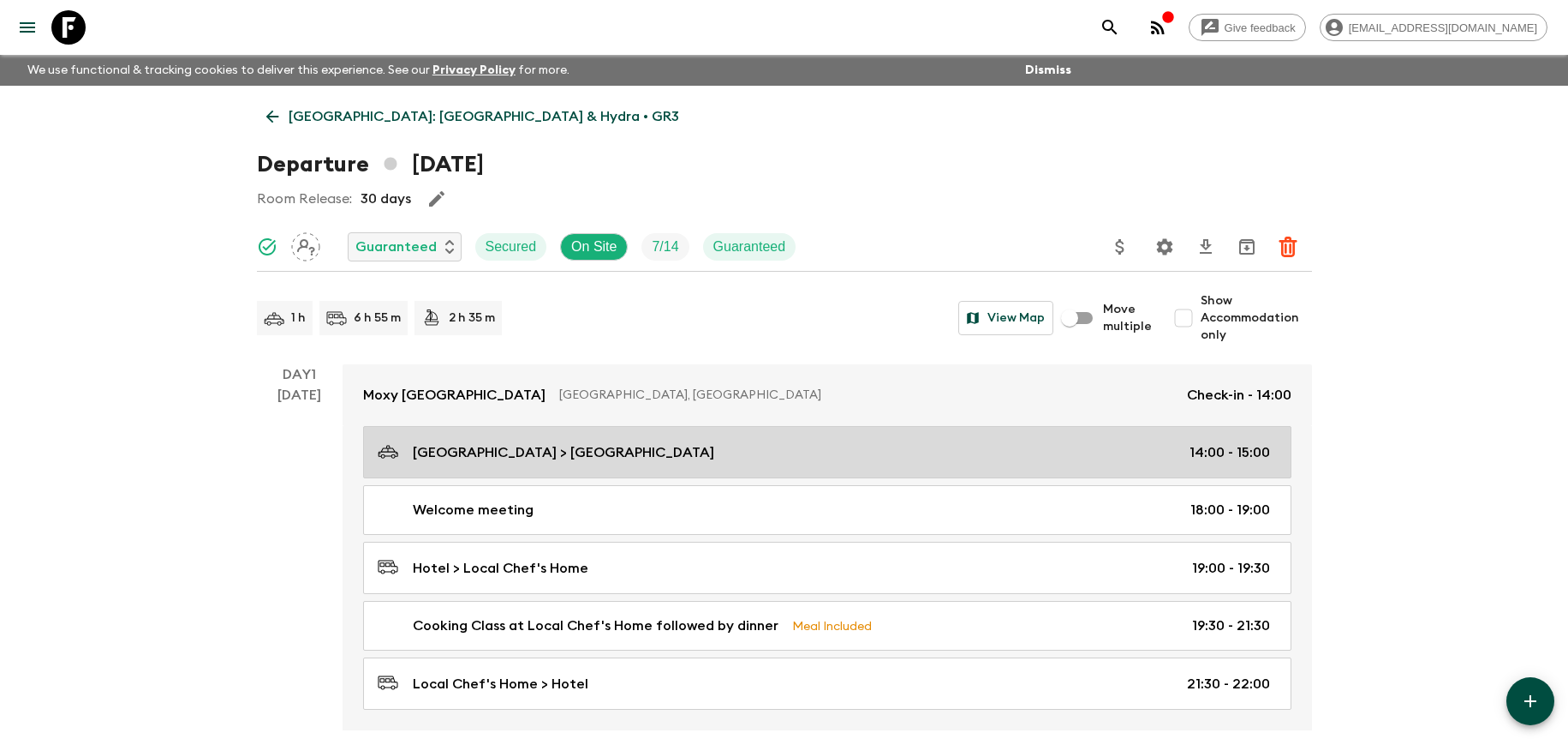
click at [1218, 456] on p "14:00 - 15:00" at bounding box center [1229, 452] width 80 height 20
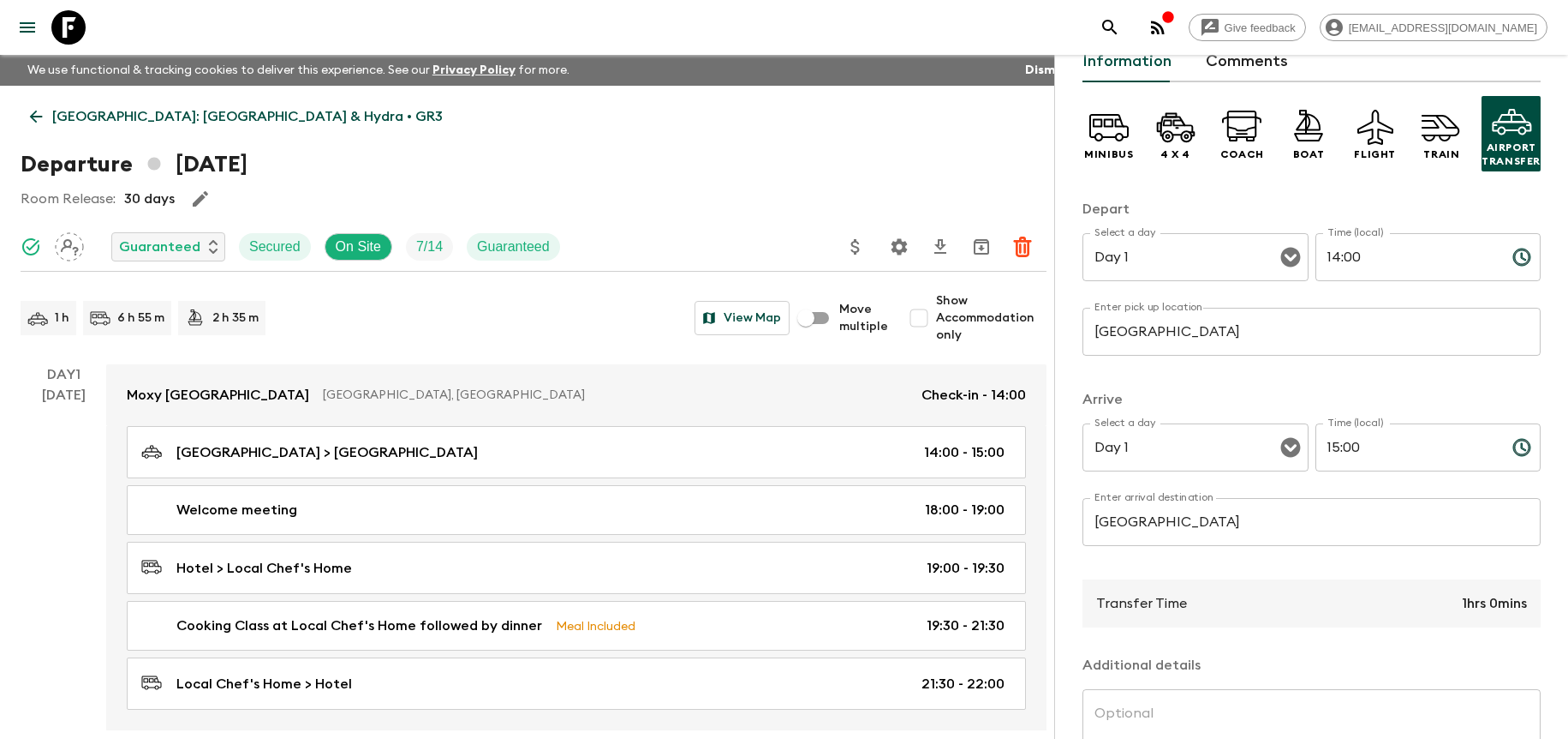
scroll to position [250, 0]
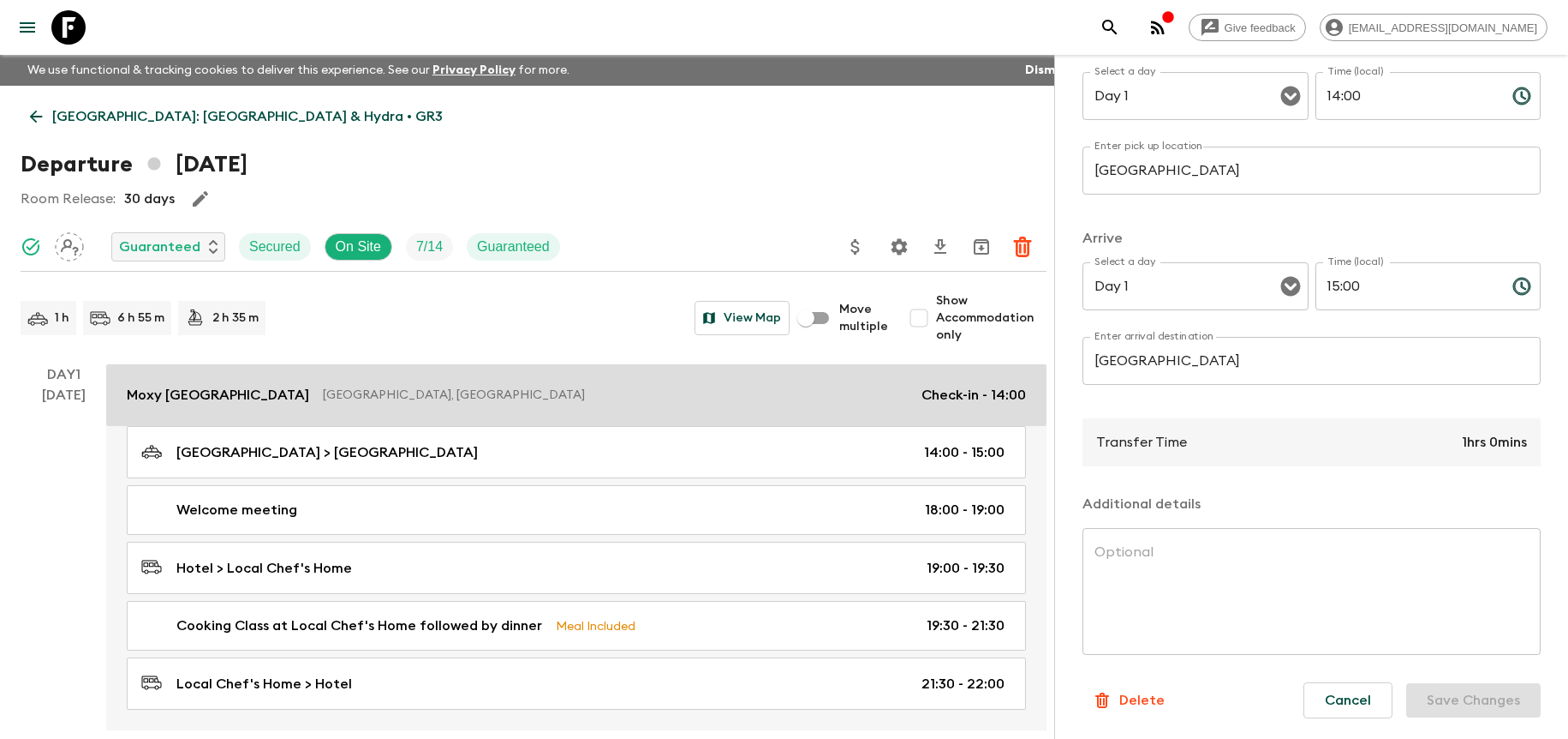
click at [949, 406] on link "Moxy [GEOGRAPHIC_DATA] [GEOGRAPHIC_DATA], [GEOGRAPHIC_DATA] Check-in - 14:00" at bounding box center [577, 395] width 941 height 62
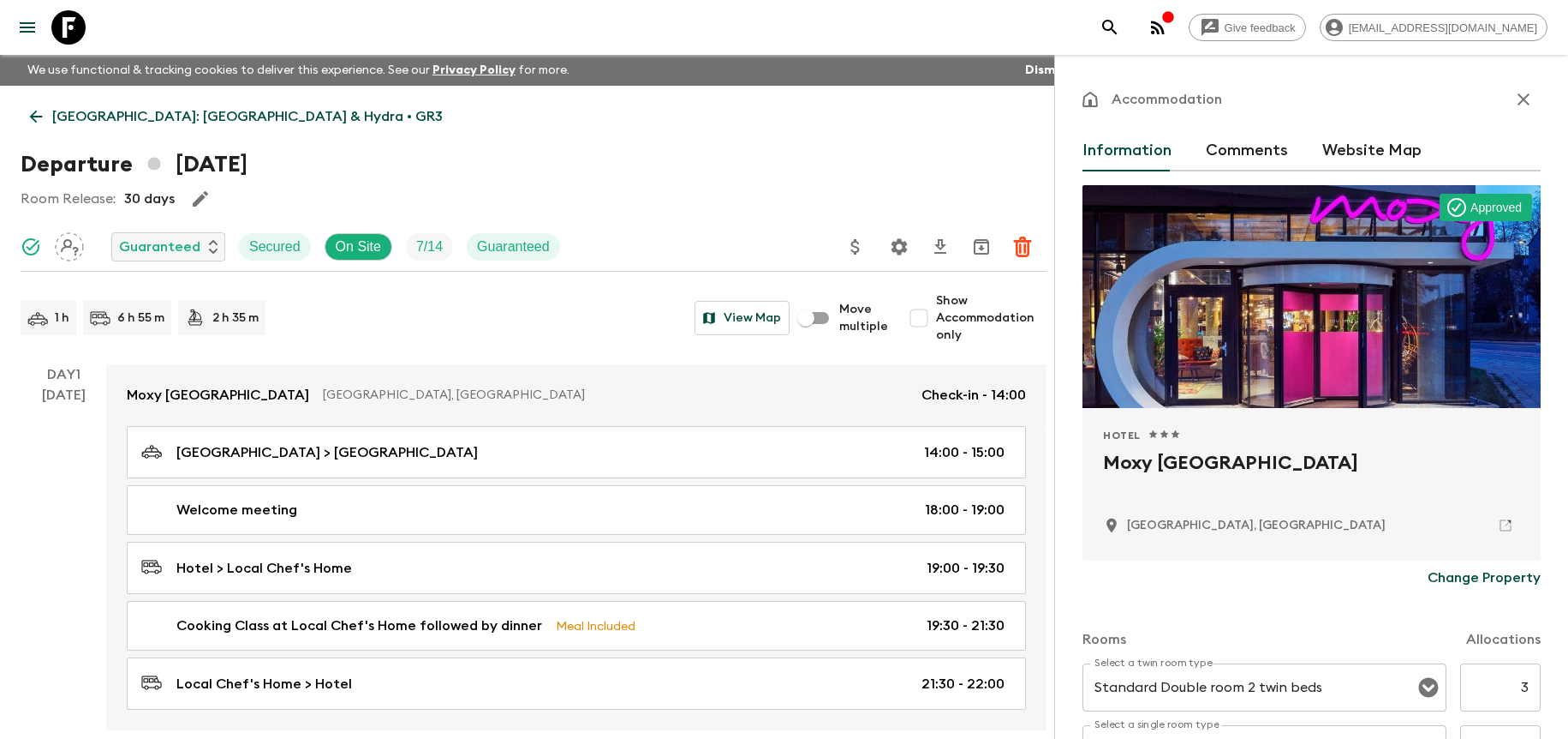
click at [511, 161] on div "Departure [DATE]" at bounding box center [533, 164] width 1026 height 34
click at [217, 110] on p "[GEOGRAPHIC_DATA]: [GEOGRAPHIC_DATA] & Hydra • GR3" at bounding box center [247, 116] width 390 height 20
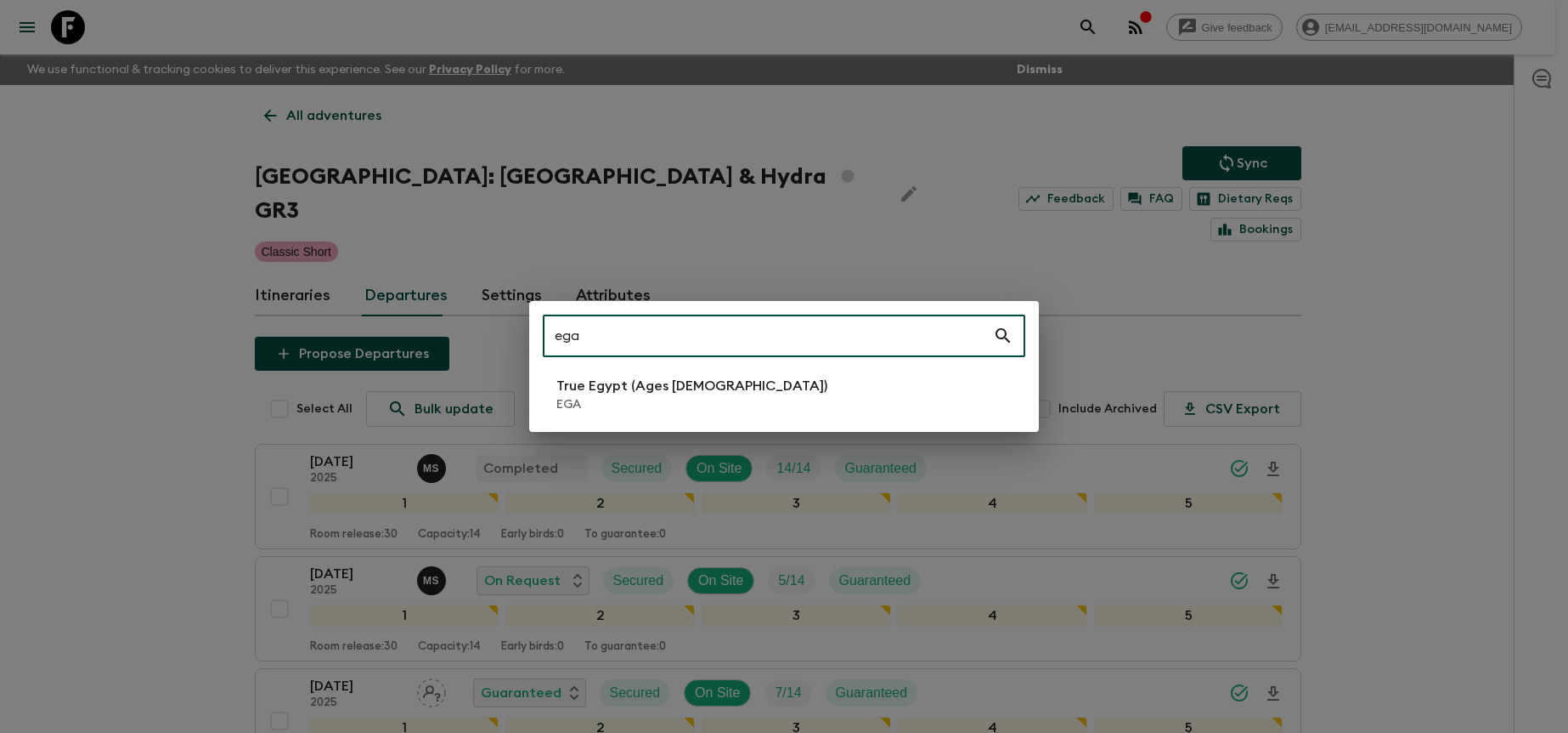
type input "ega"
click at [758, 388] on li "True Egypt (Ages [DEMOGRAPHIC_DATA]) EGA" at bounding box center [784, 395] width 483 height 48
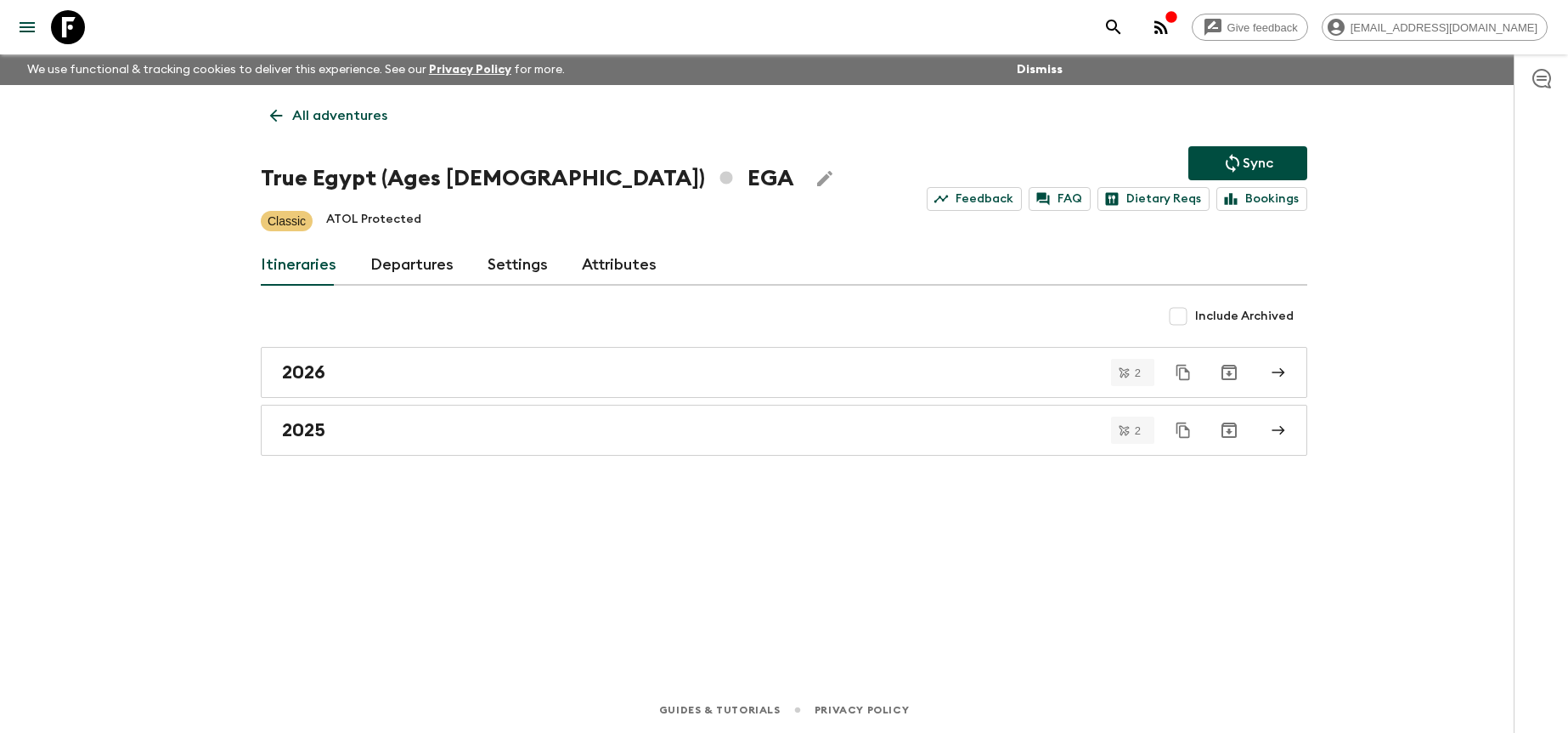
click at [371, 253] on link "Departures" at bounding box center [412, 265] width 84 height 40
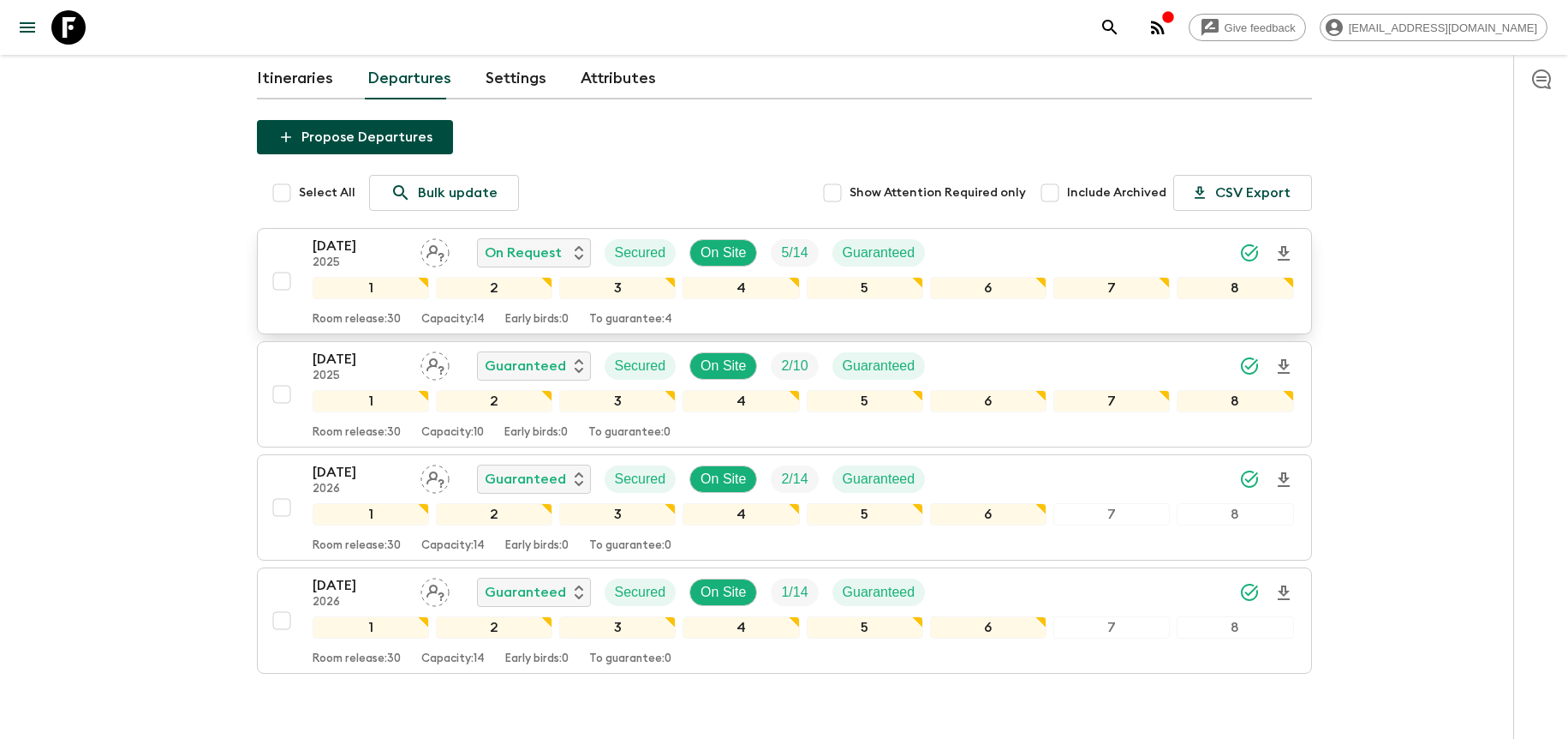
scroll to position [140, 0]
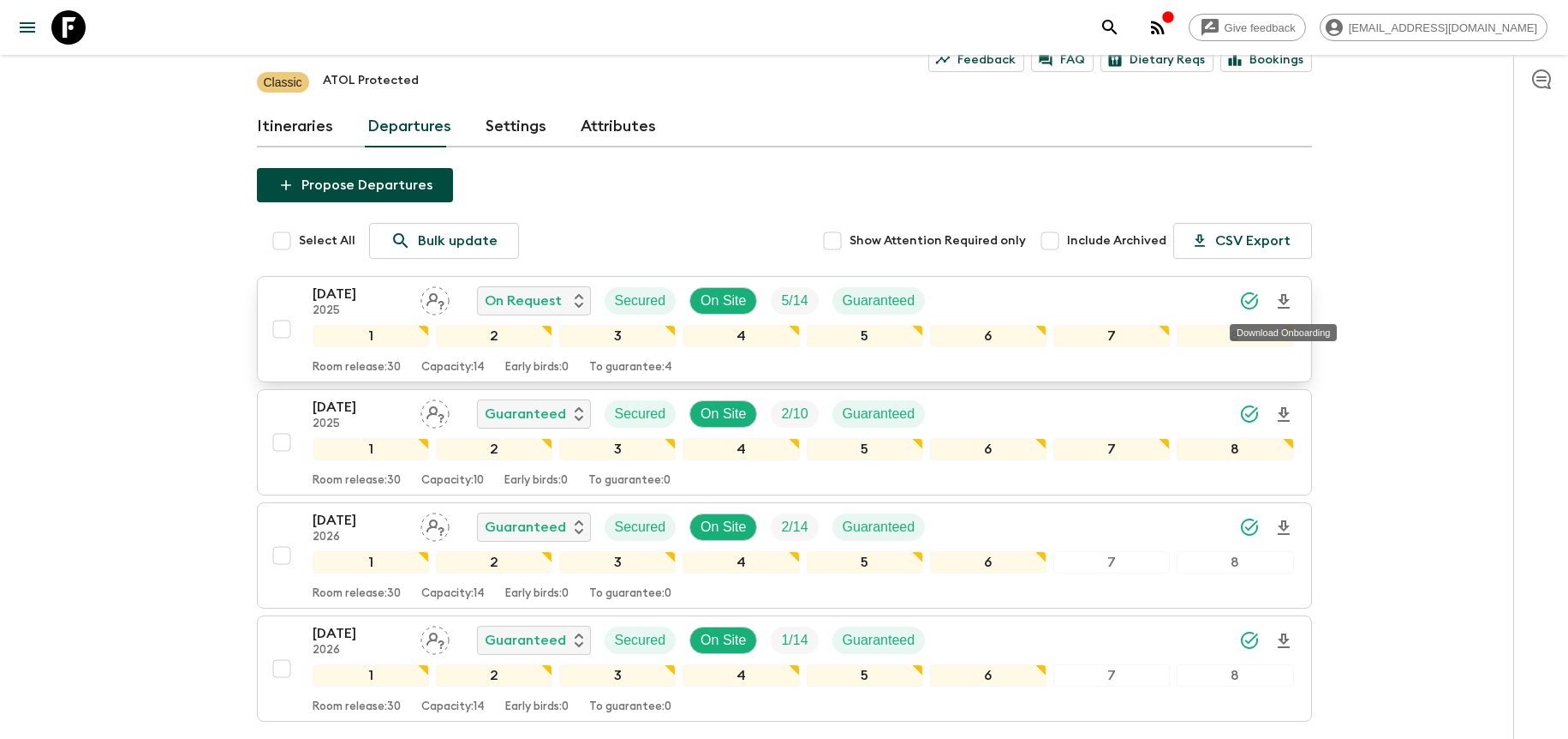
click at [1288, 297] on icon "Download Onboarding" at bounding box center [1283, 301] width 20 height 20
